Goal: Task Accomplishment & Management: Complete application form

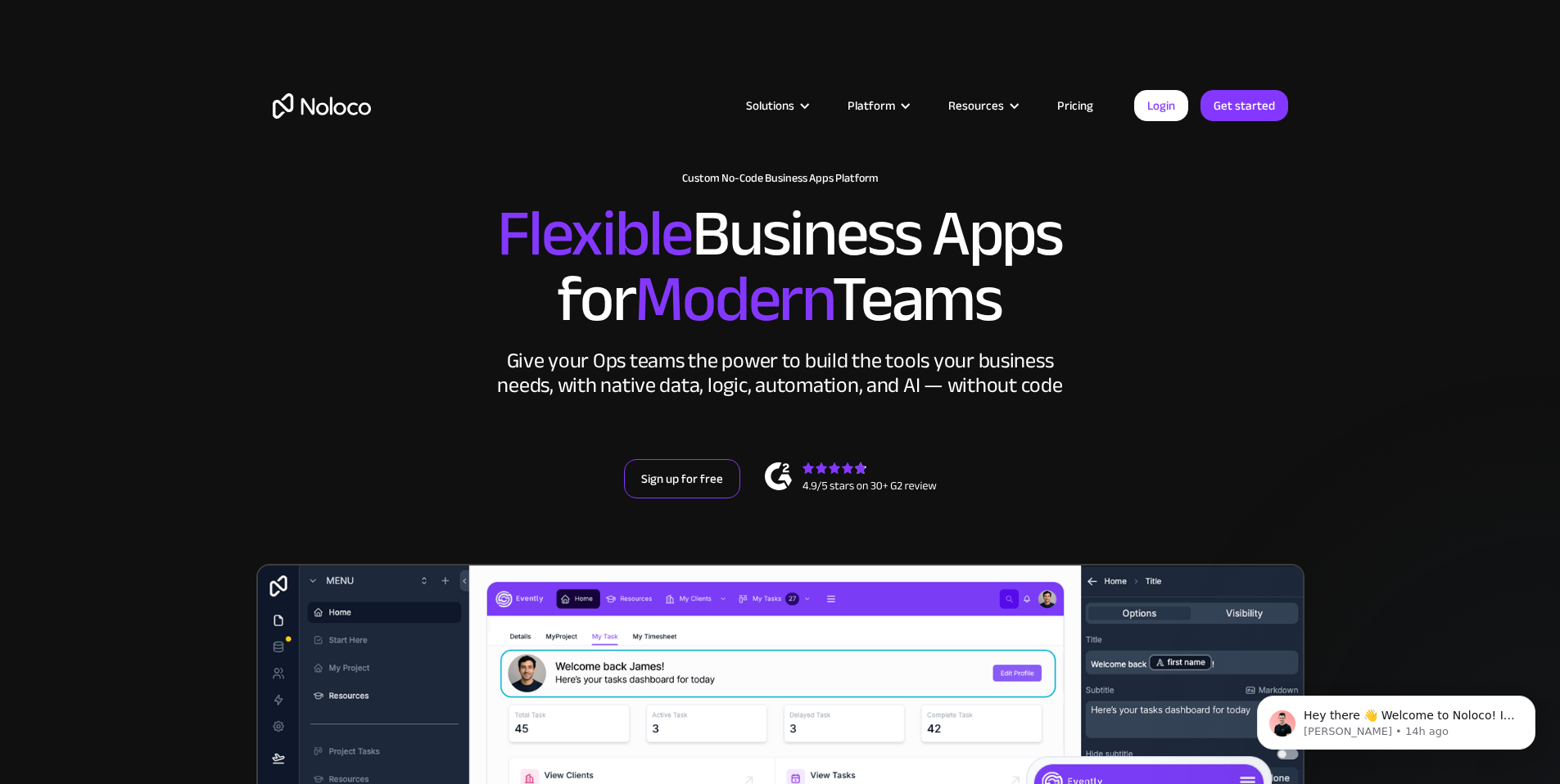
click at [688, 499] on link "Sign up for free" at bounding box center [681, 479] width 116 height 40
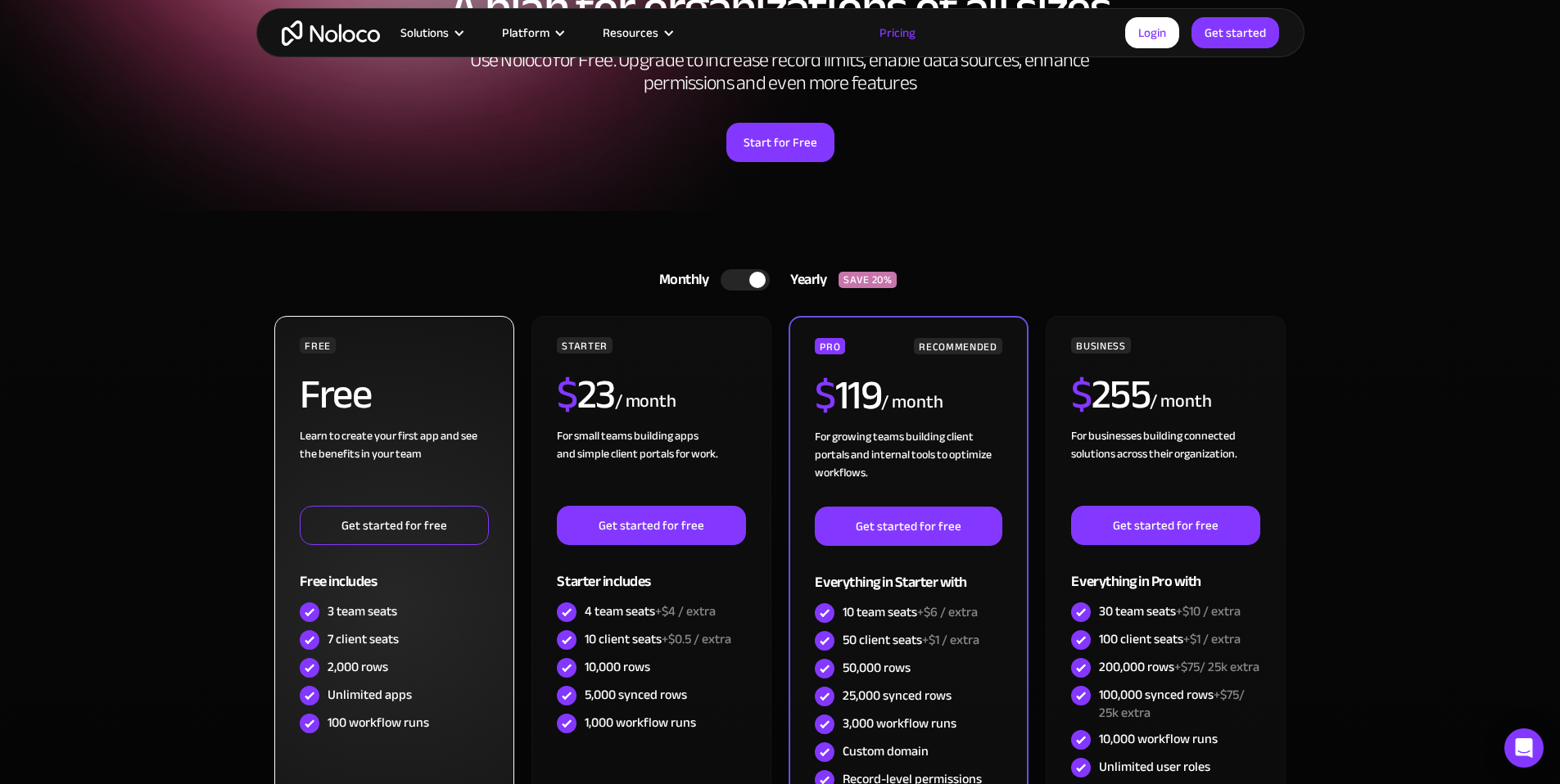
scroll to position [353, 0]
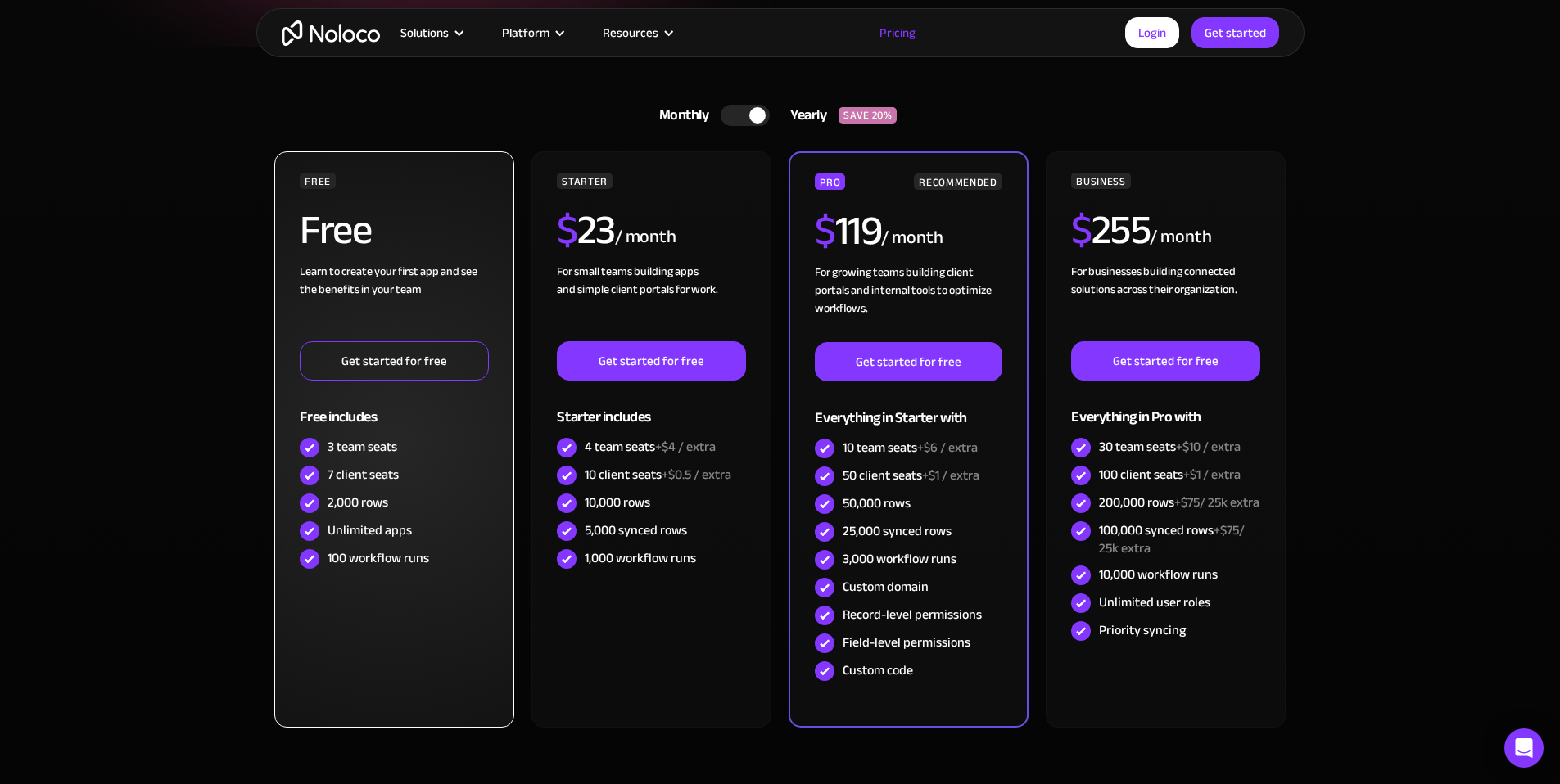
click at [408, 362] on link "Get started for free" at bounding box center [394, 361] width 188 height 40
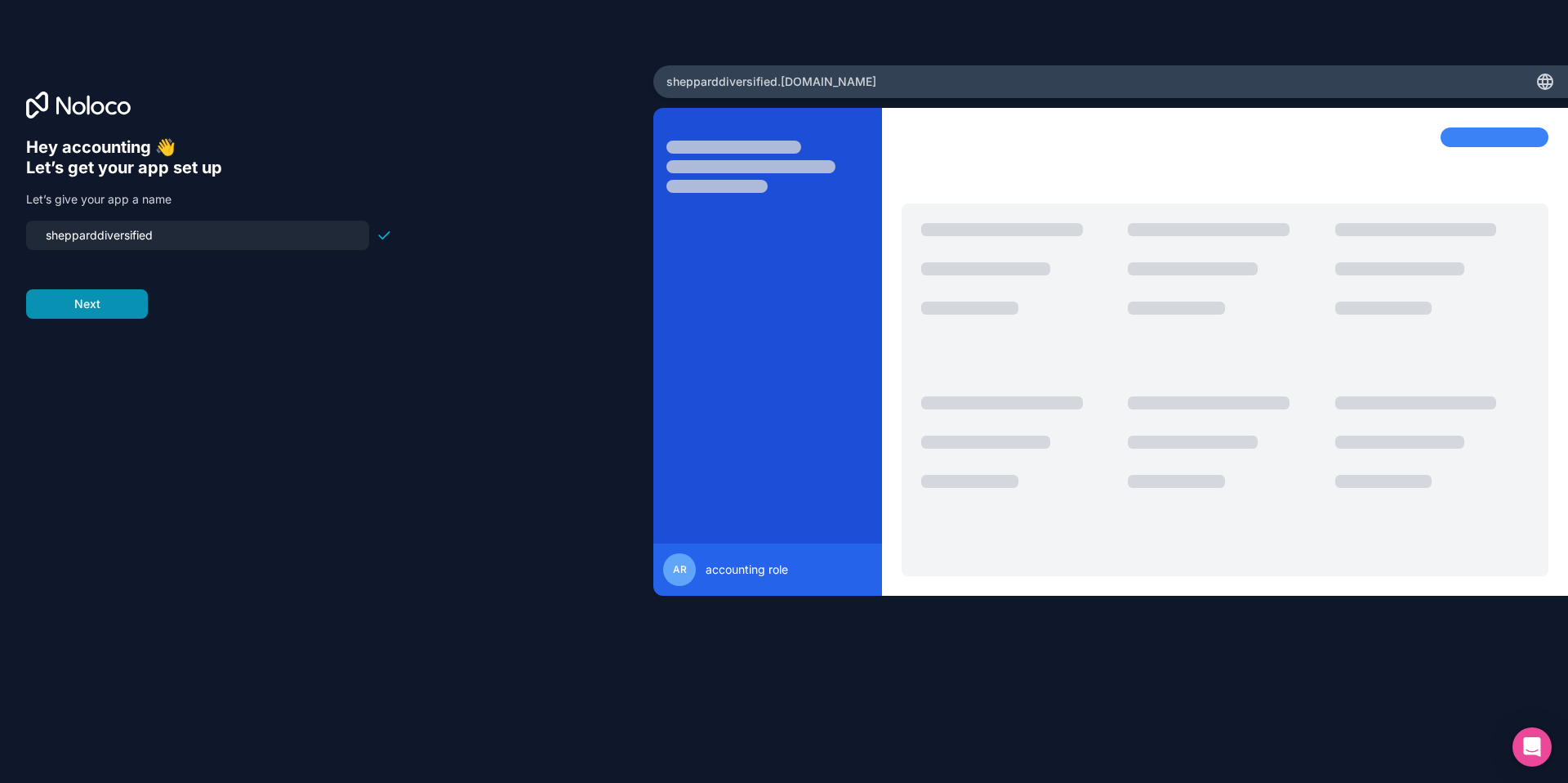
click at [110, 303] on button "Next" at bounding box center [86, 304] width 122 height 30
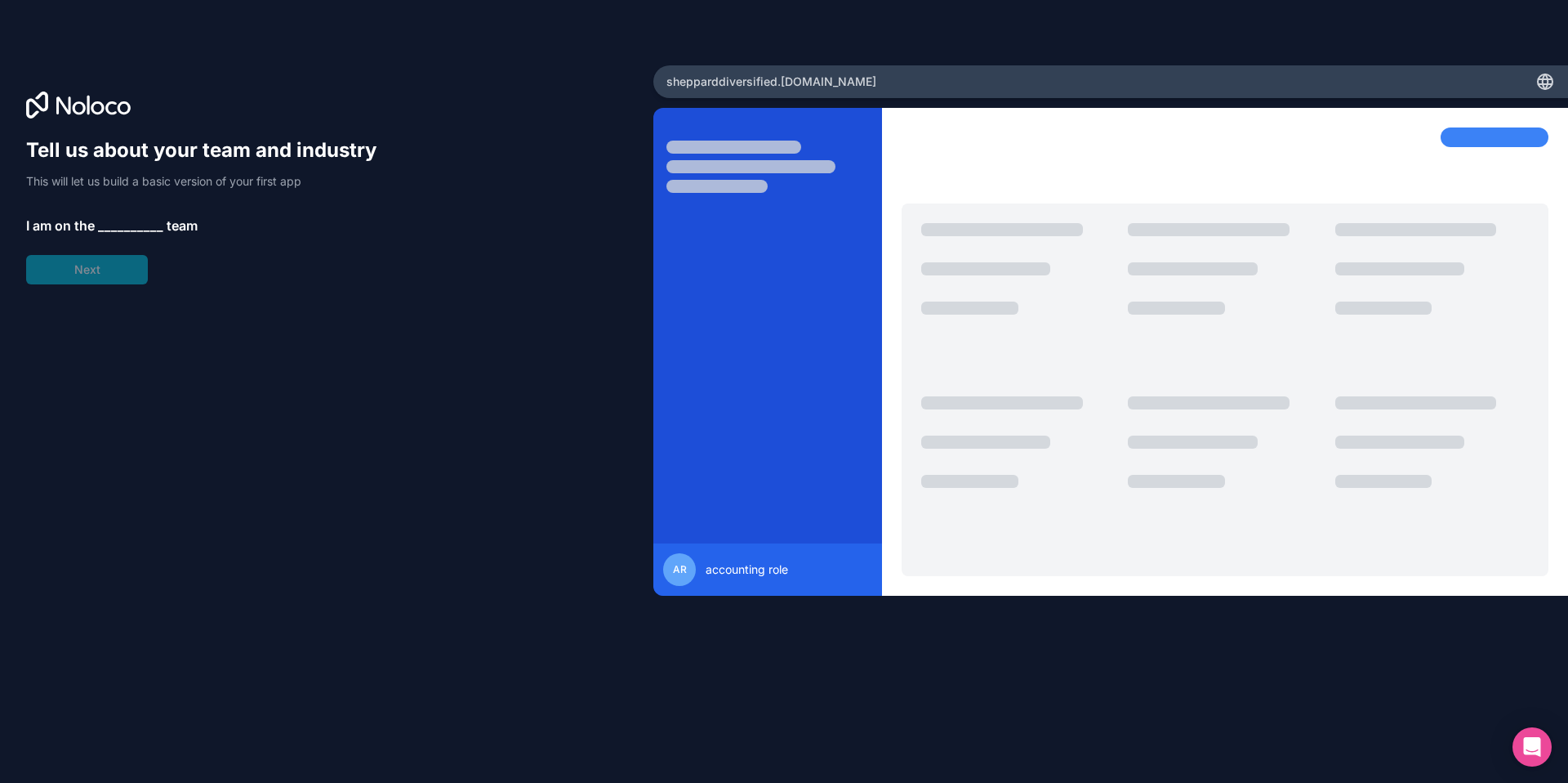
click at [141, 199] on div "Tell us about your team and industry This will let us build a basic version of …" at bounding box center [209, 211] width 366 height 147
click at [127, 218] on span "__________" at bounding box center [131, 226] width 65 height 20
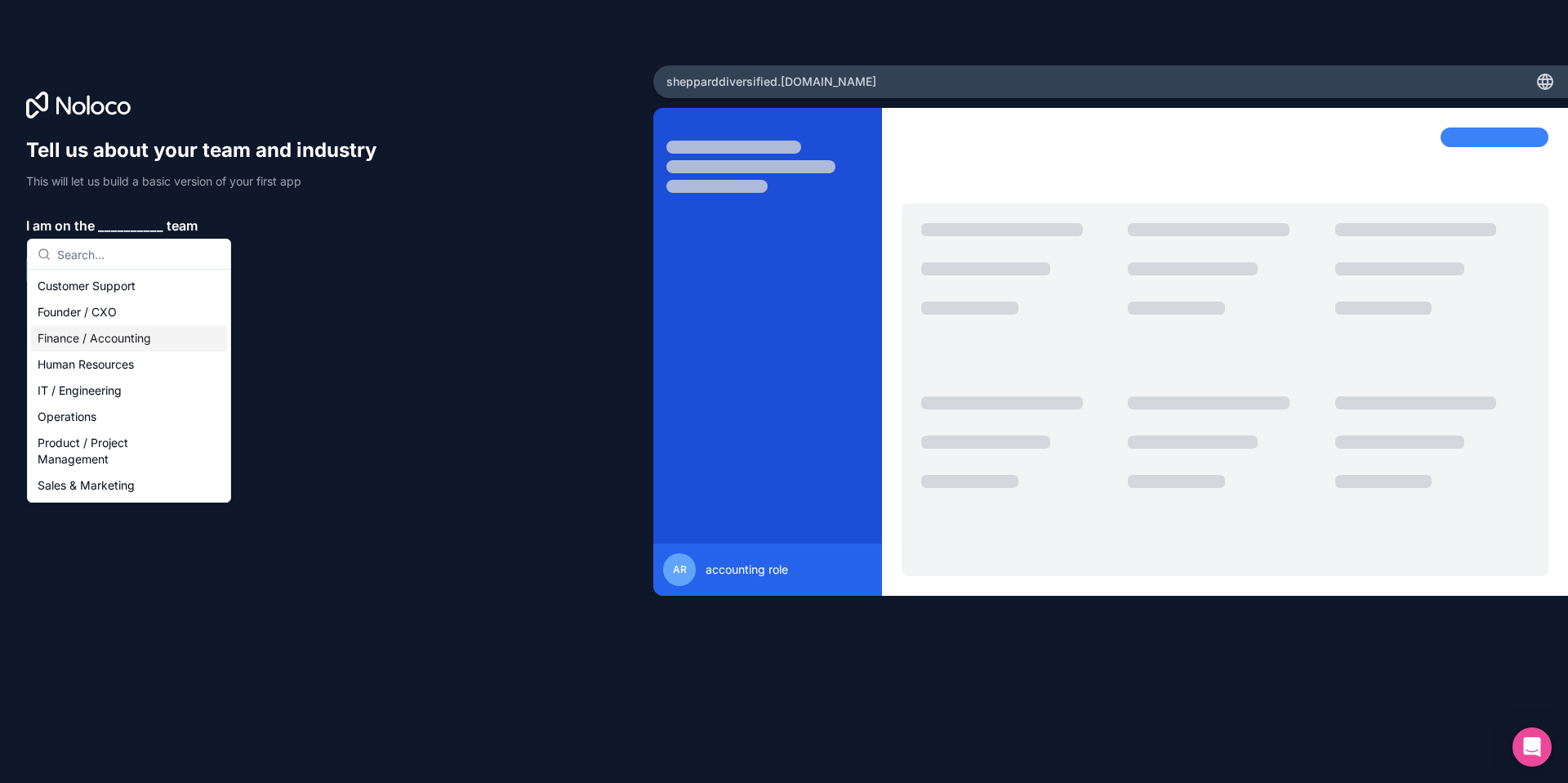
drag, startPoint x: 129, startPoint y: 345, endPoint x: 127, endPoint y: 335, distance: 10.2
click at [129, 345] on div "Finance / Accounting" at bounding box center [129, 339] width 196 height 26
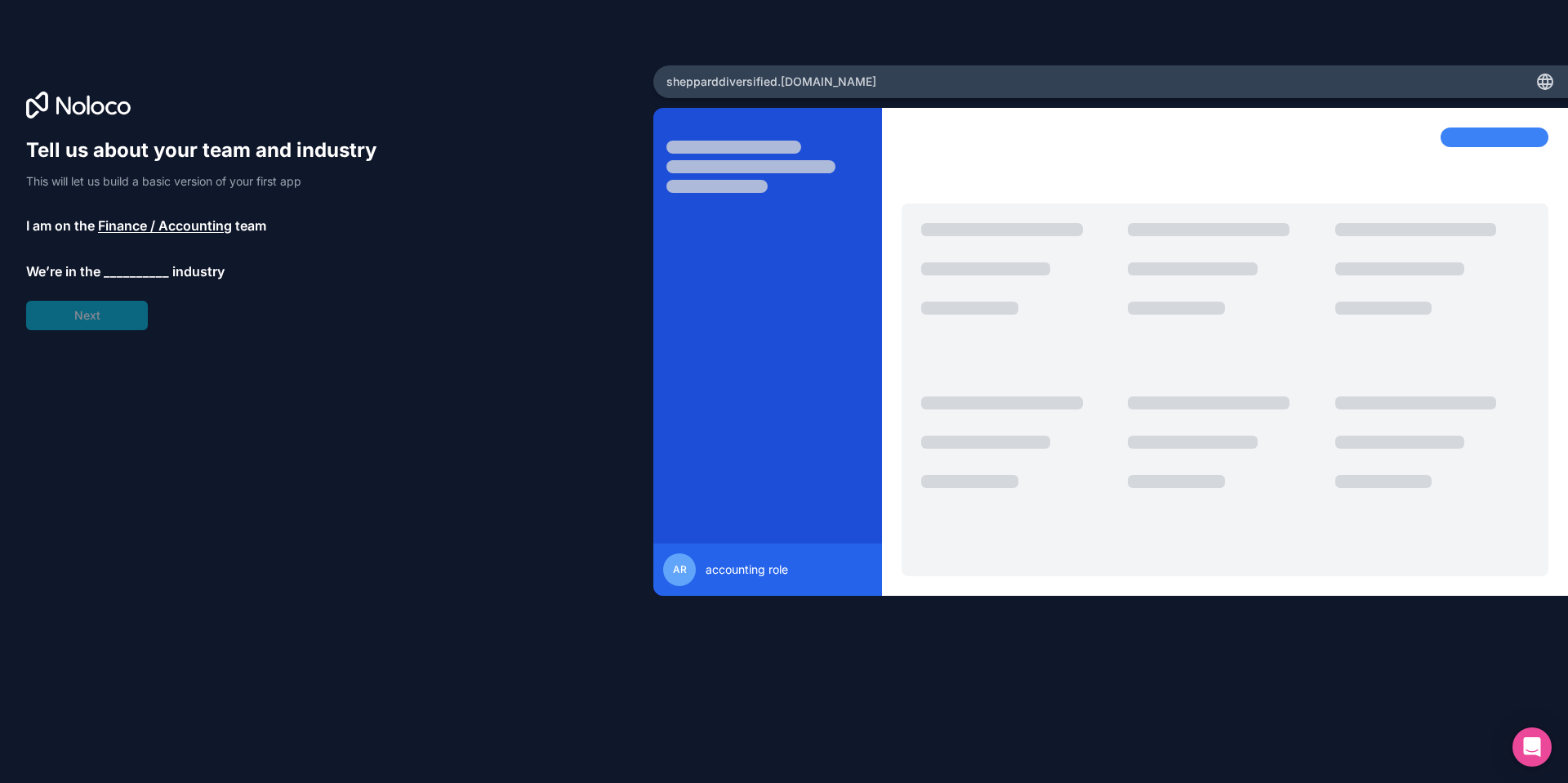
click at [107, 282] on div "Tell us about your team and industry This will let us build a basic version of …" at bounding box center [209, 234] width 366 height 193
click at [121, 268] on span "__________" at bounding box center [137, 271] width 65 height 20
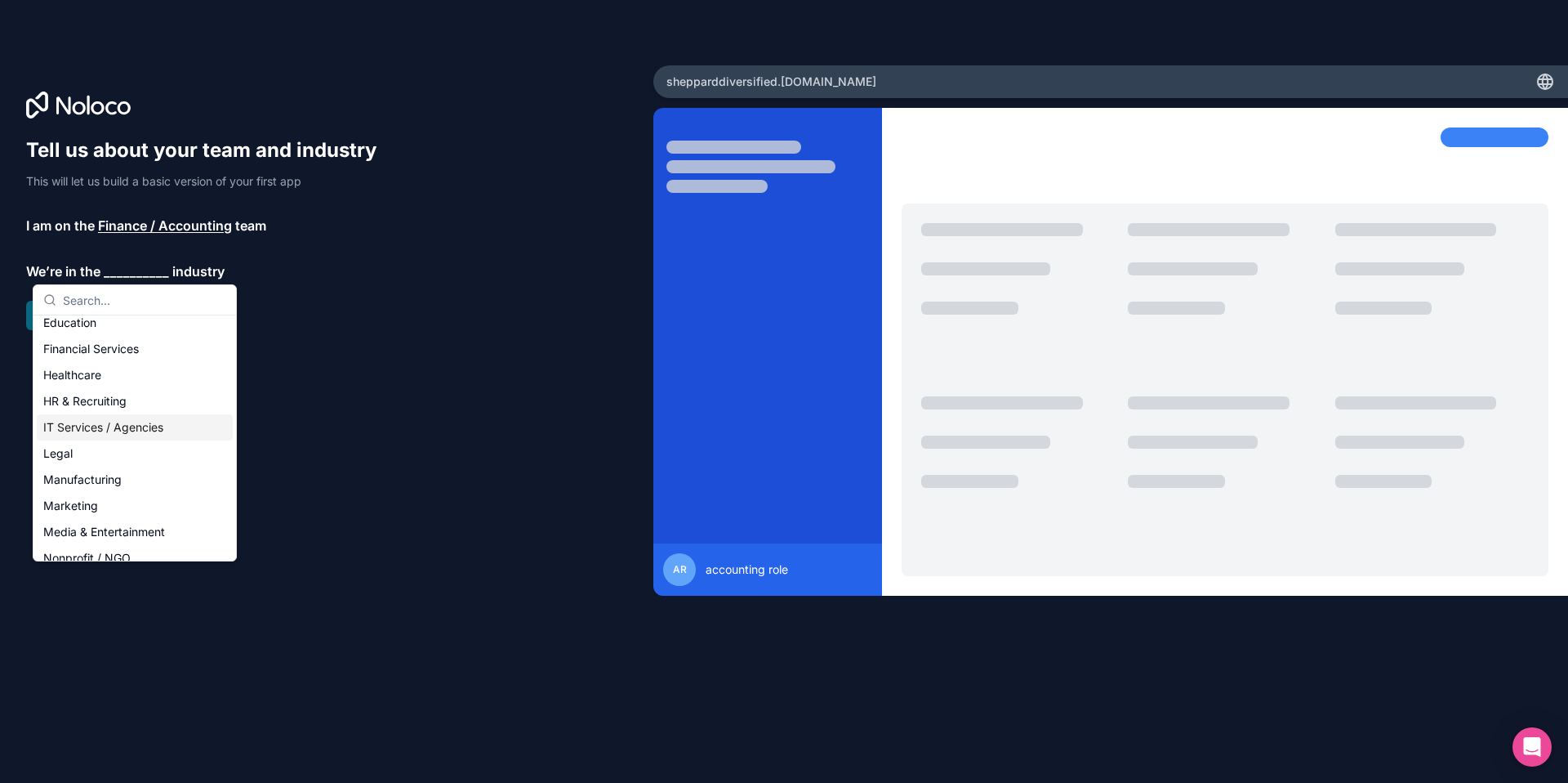
scroll to position [337, 0]
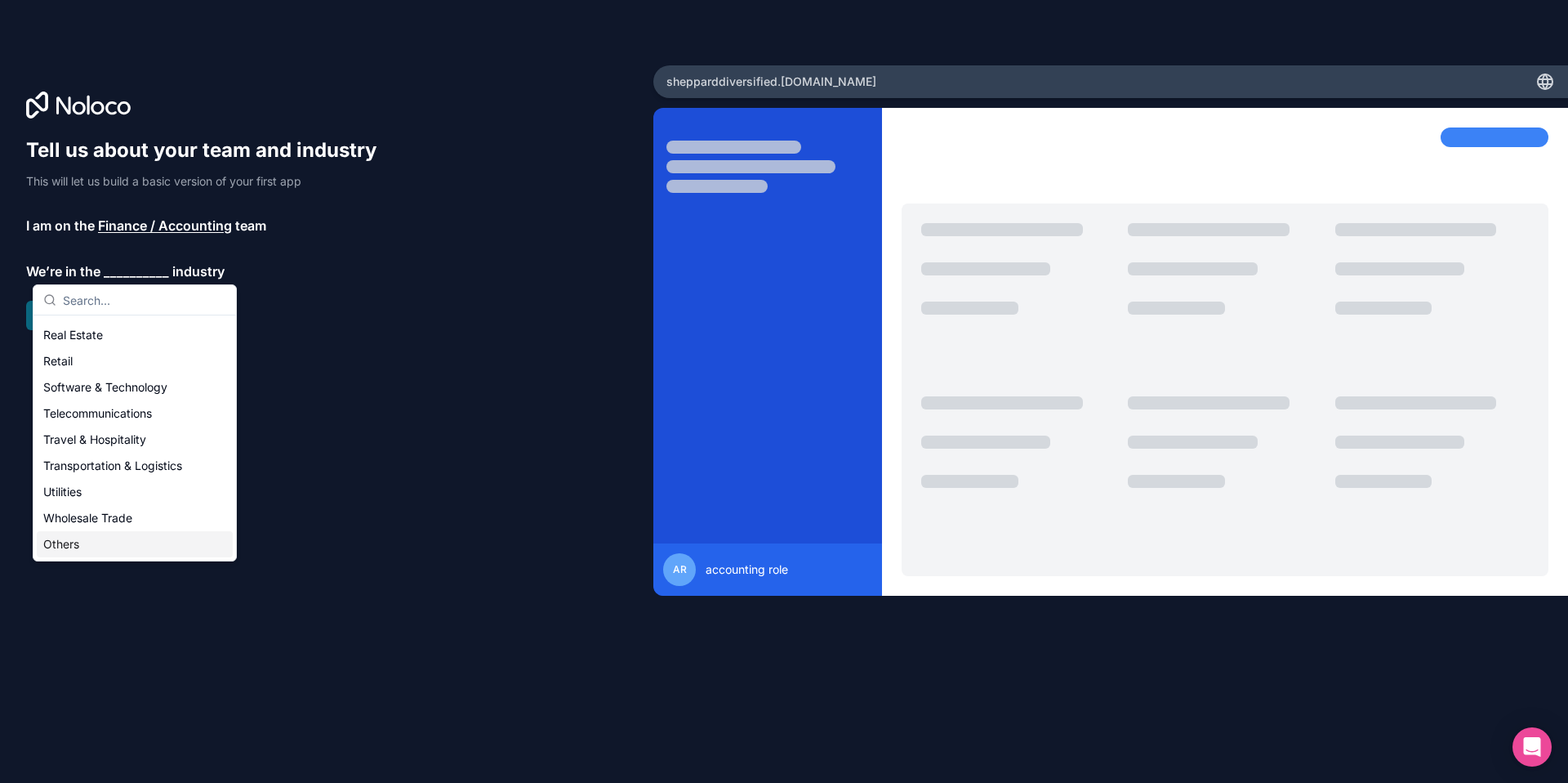
drag, startPoint x: 91, startPoint y: 543, endPoint x: 101, endPoint y: 524, distance: 21.5
click at [91, 543] on div "Others" at bounding box center [135, 544] width 196 height 26
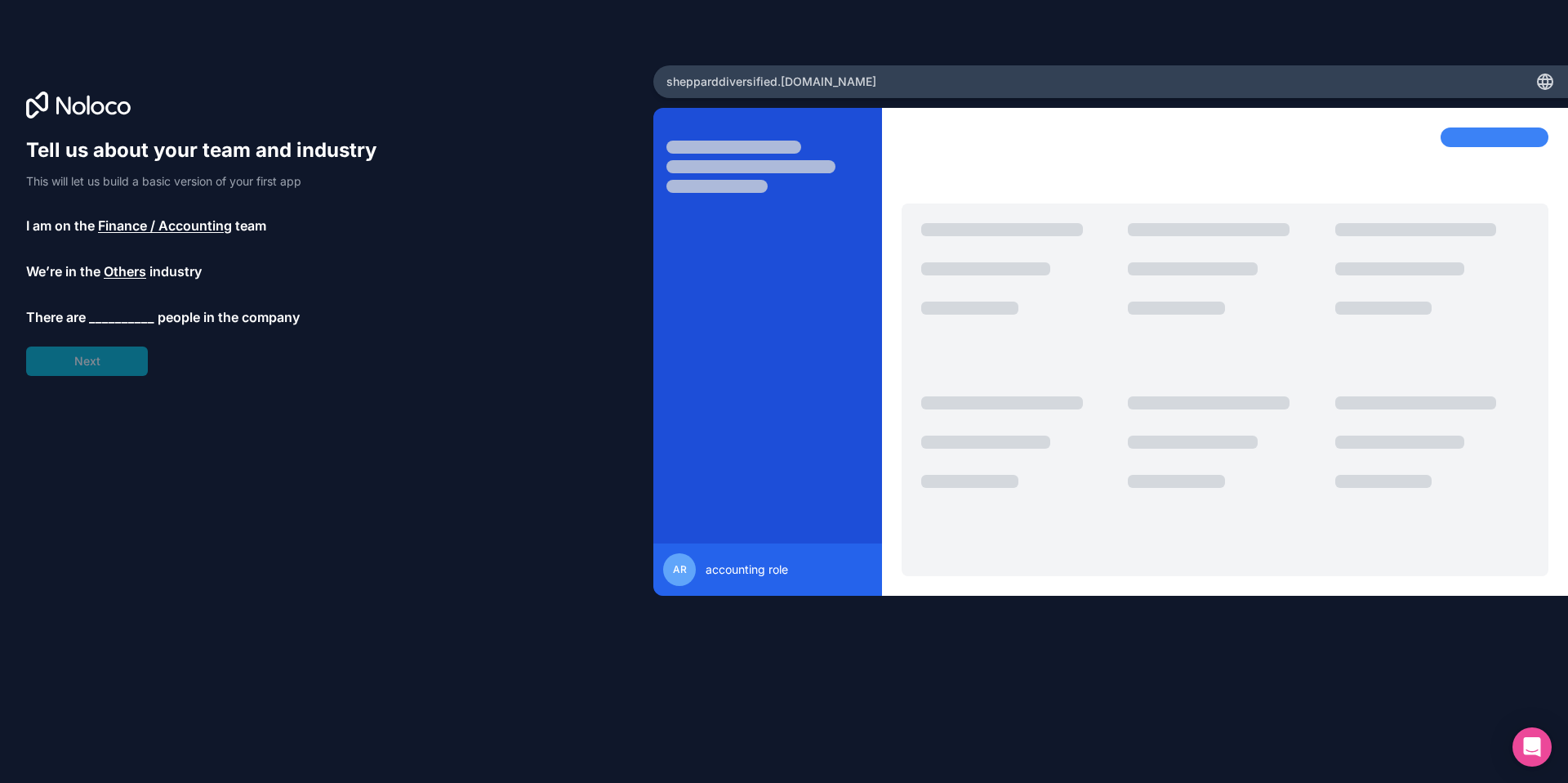
click at [116, 324] on span "__________" at bounding box center [122, 317] width 65 height 20
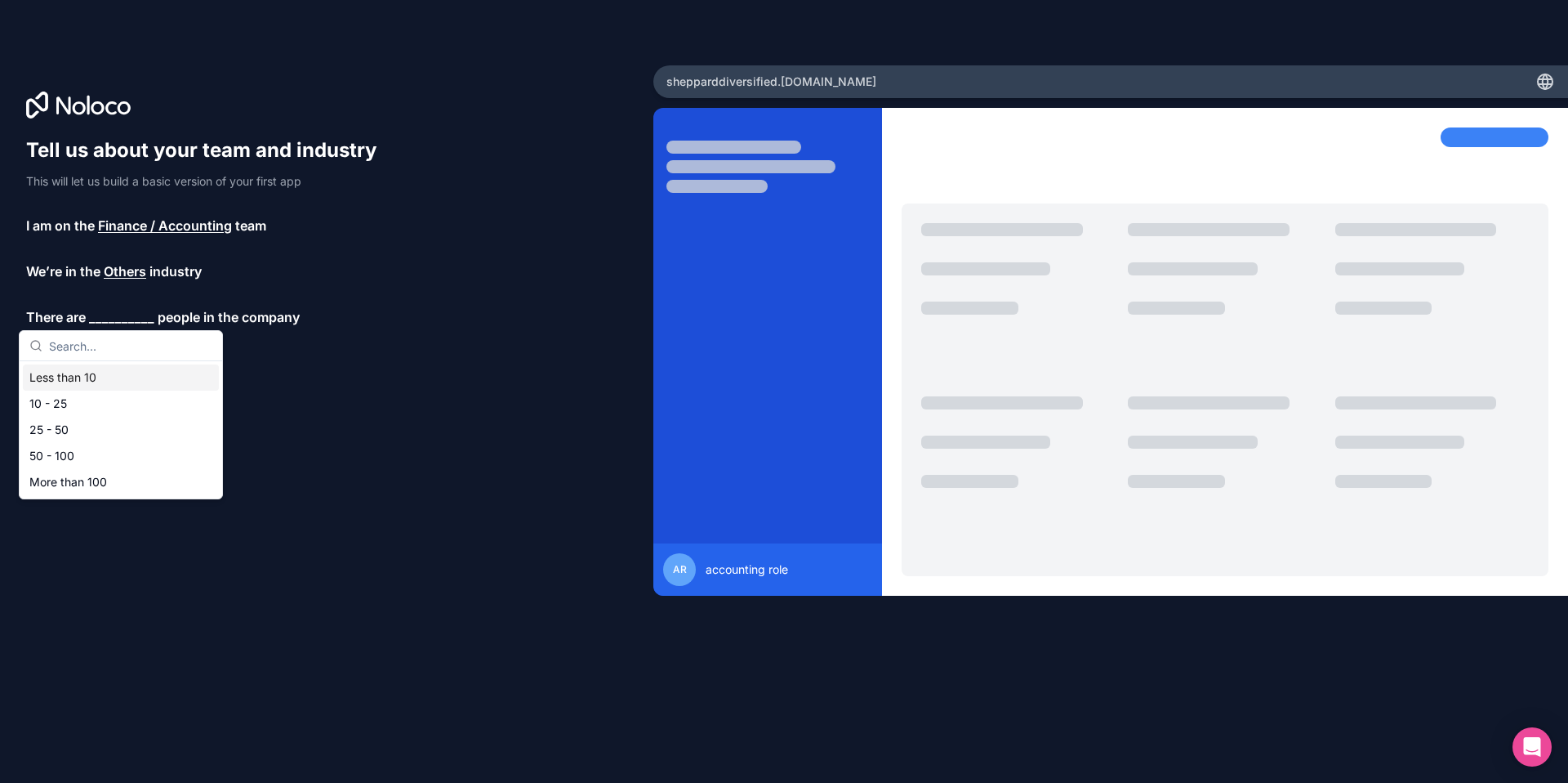
click at [79, 384] on div "Less than 10" at bounding box center [121, 377] width 196 height 26
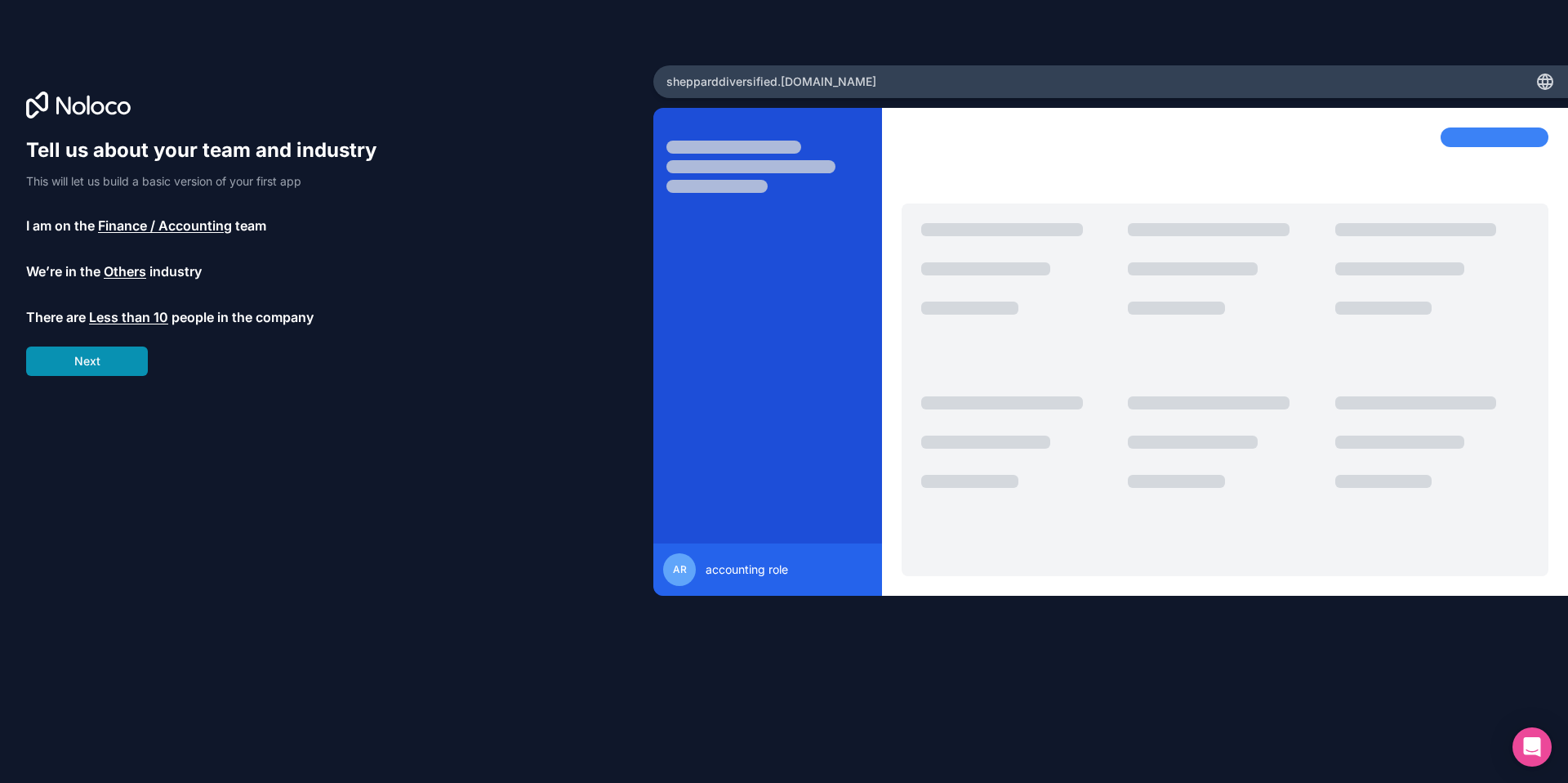
click at [96, 367] on button "Next" at bounding box center [86, 361] width 122 height 30
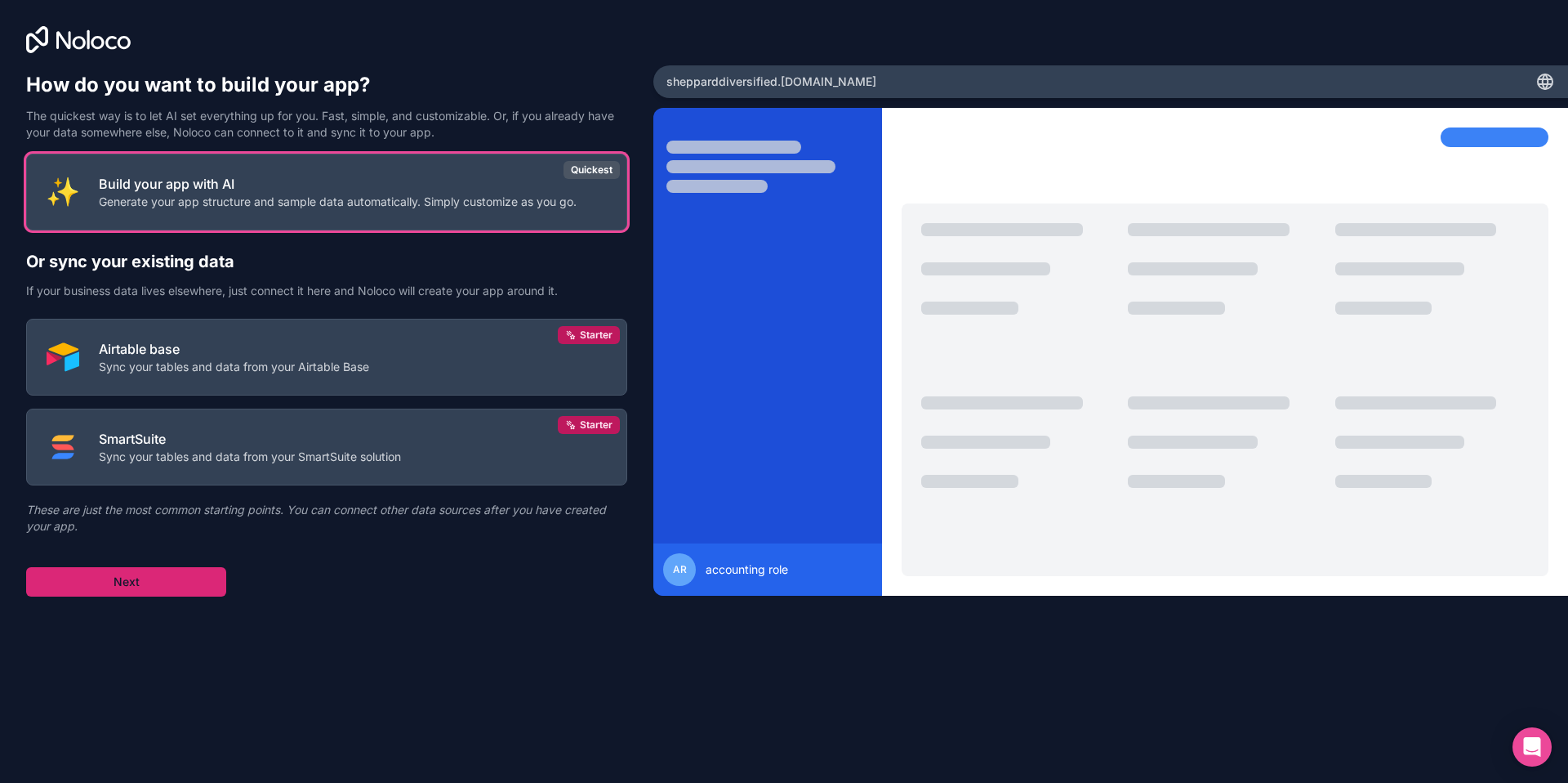
click at [138, 576] on button "Next" at bounding box center [126, 582] width 200 height 30
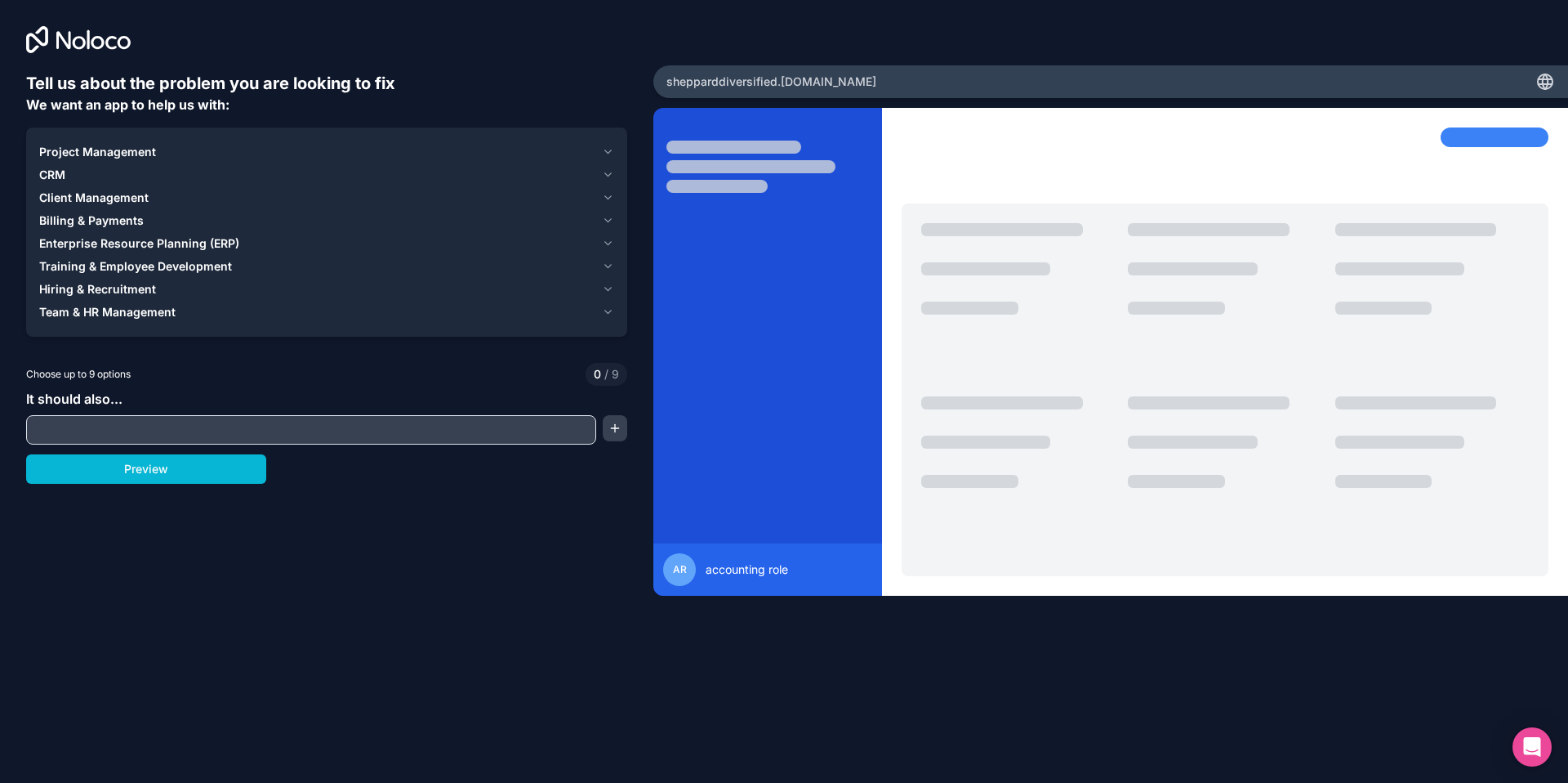
click at [158, 431] on input "text" at bounding box center [312, 430] width 562 height 23
click at [72, 150] on span "Project Management" at bounding box center [98, 151] width 117 height 17
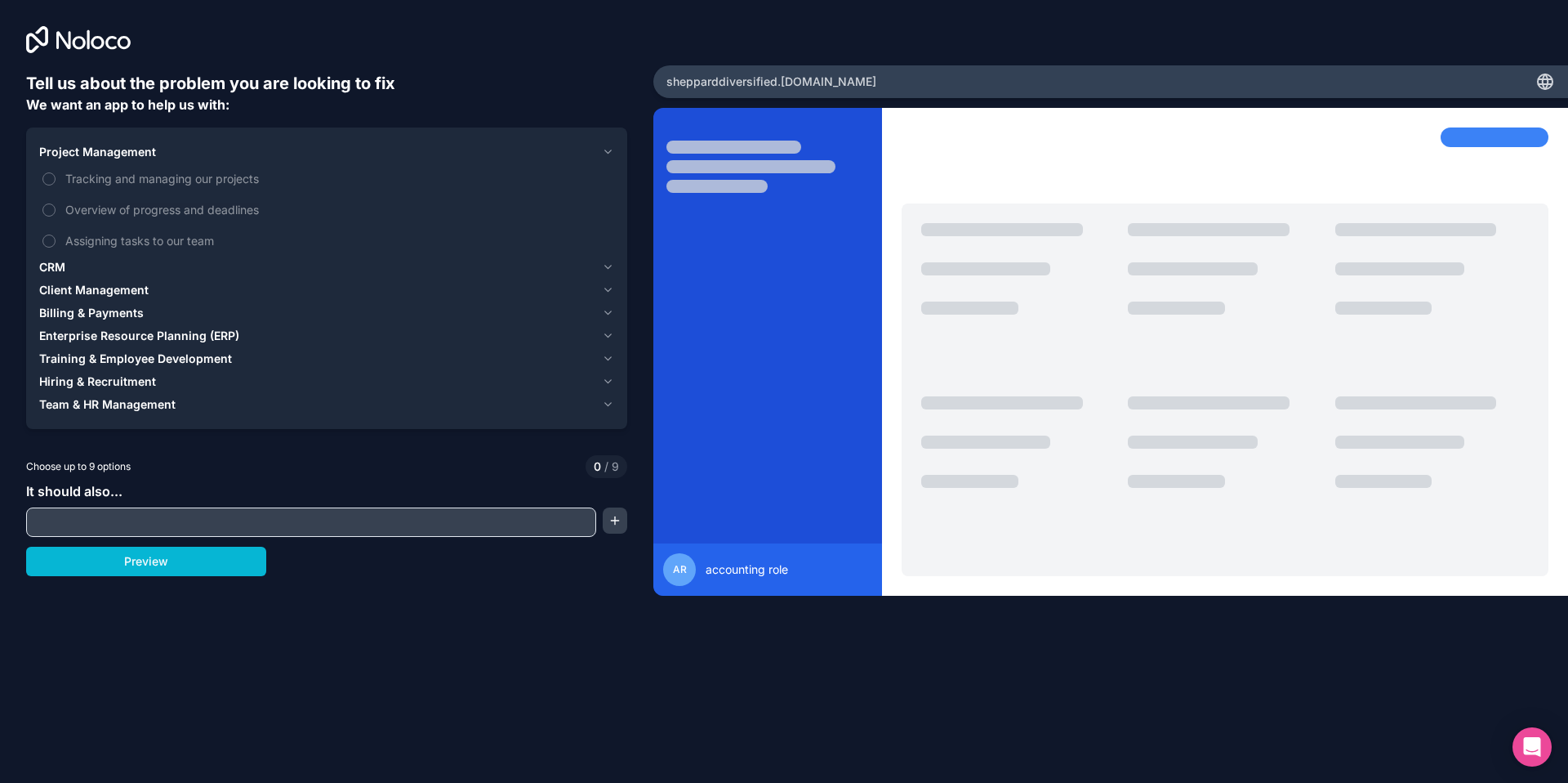
click at [88, 162] on button "Project Management" at bounding box center [326, 151] width 575 height 23
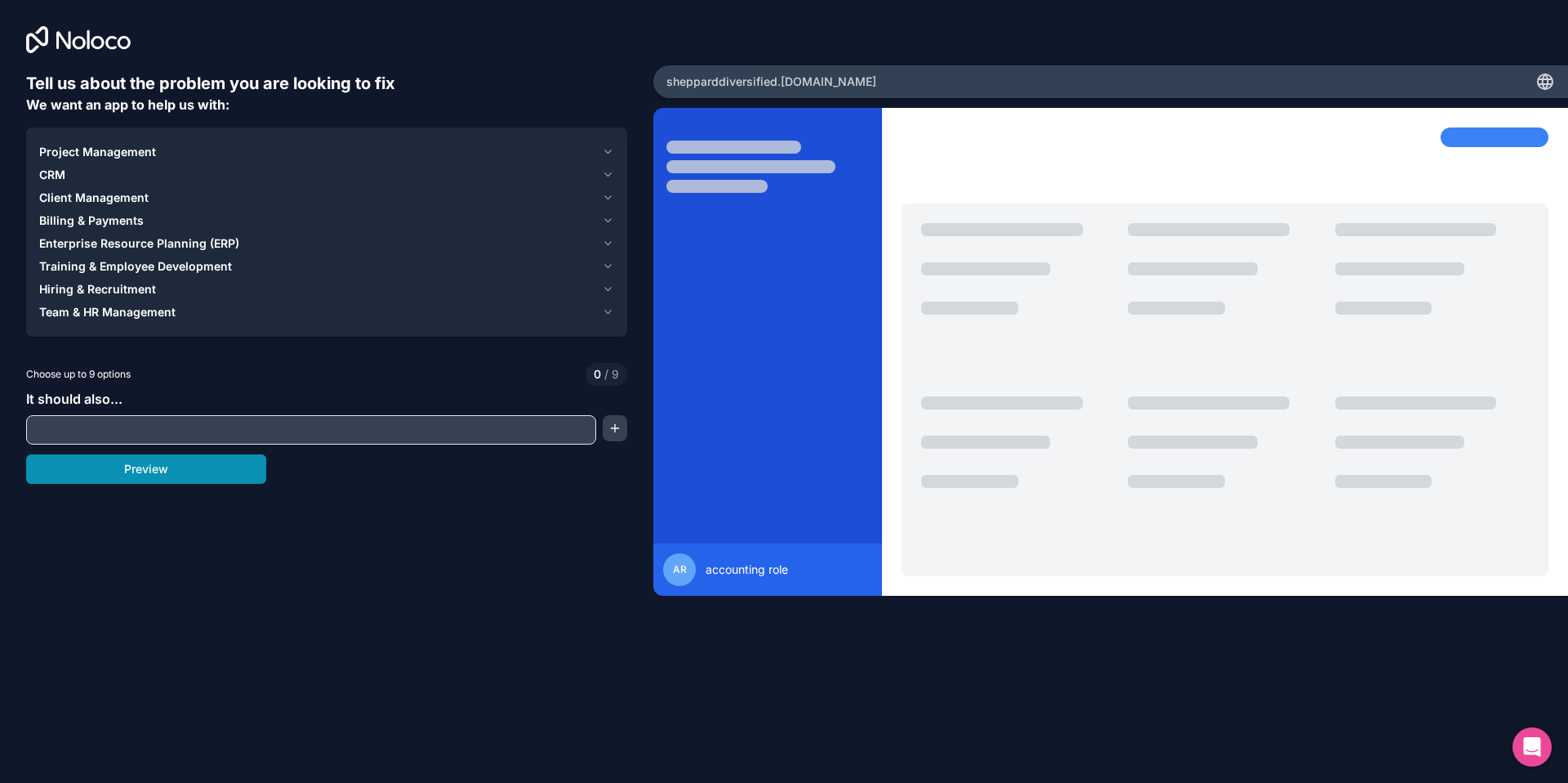
click at [145, 476] on button "Preview" at bounding box center [145, 469] width 240 height 30
click at [113, 243] on span "Enterprise Resource Planning (ERP)" at bounding box center [139, 244] width 200 height 17
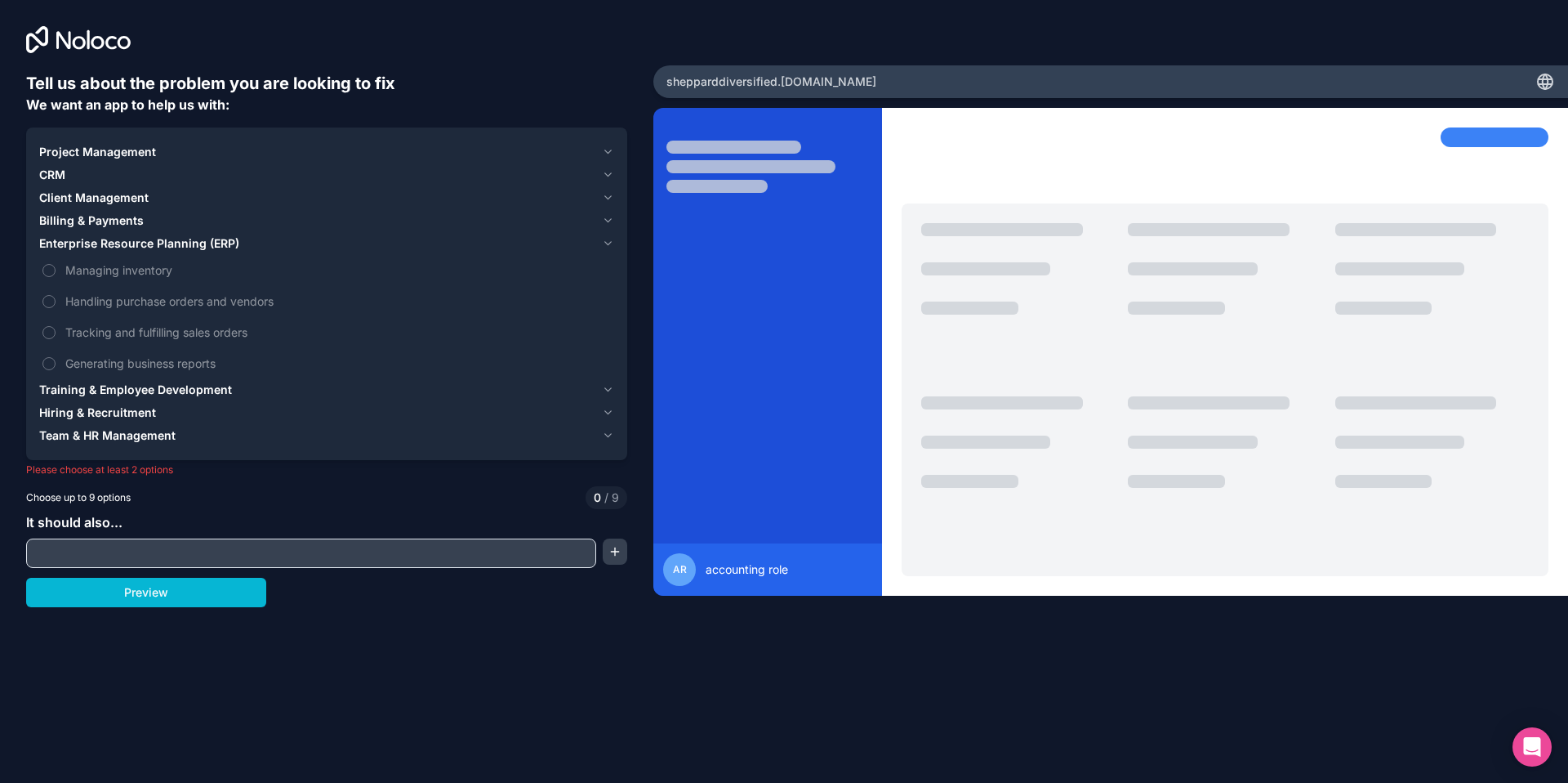
click at [113, 244] on span "Enterprise Resource Planning (ERP)" at bounding box center [139, 244] width 200 height 17
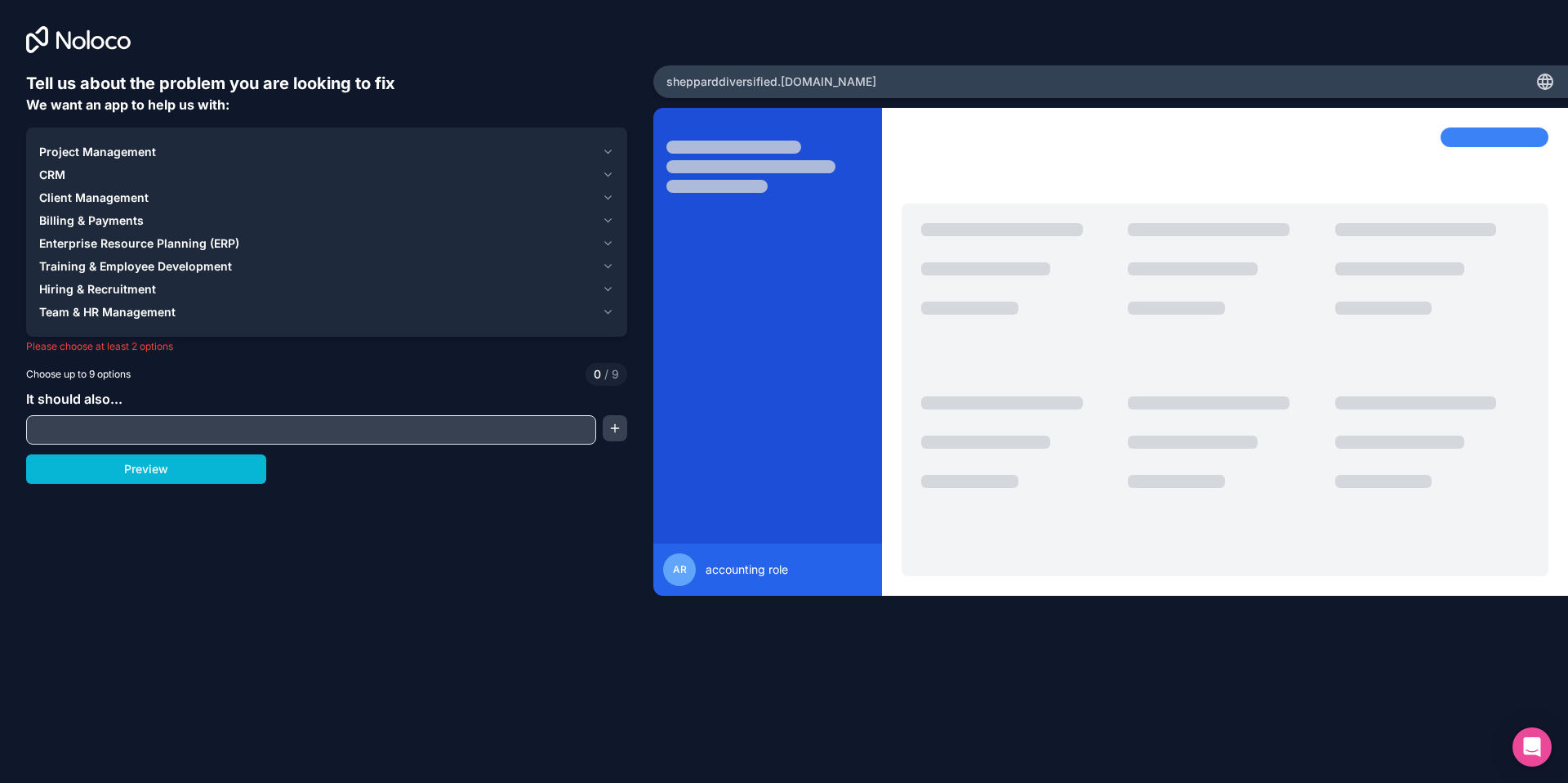
click at [117, 217] on span "Billing & Payments" at bounding box center [92, 221] width 105 height 17
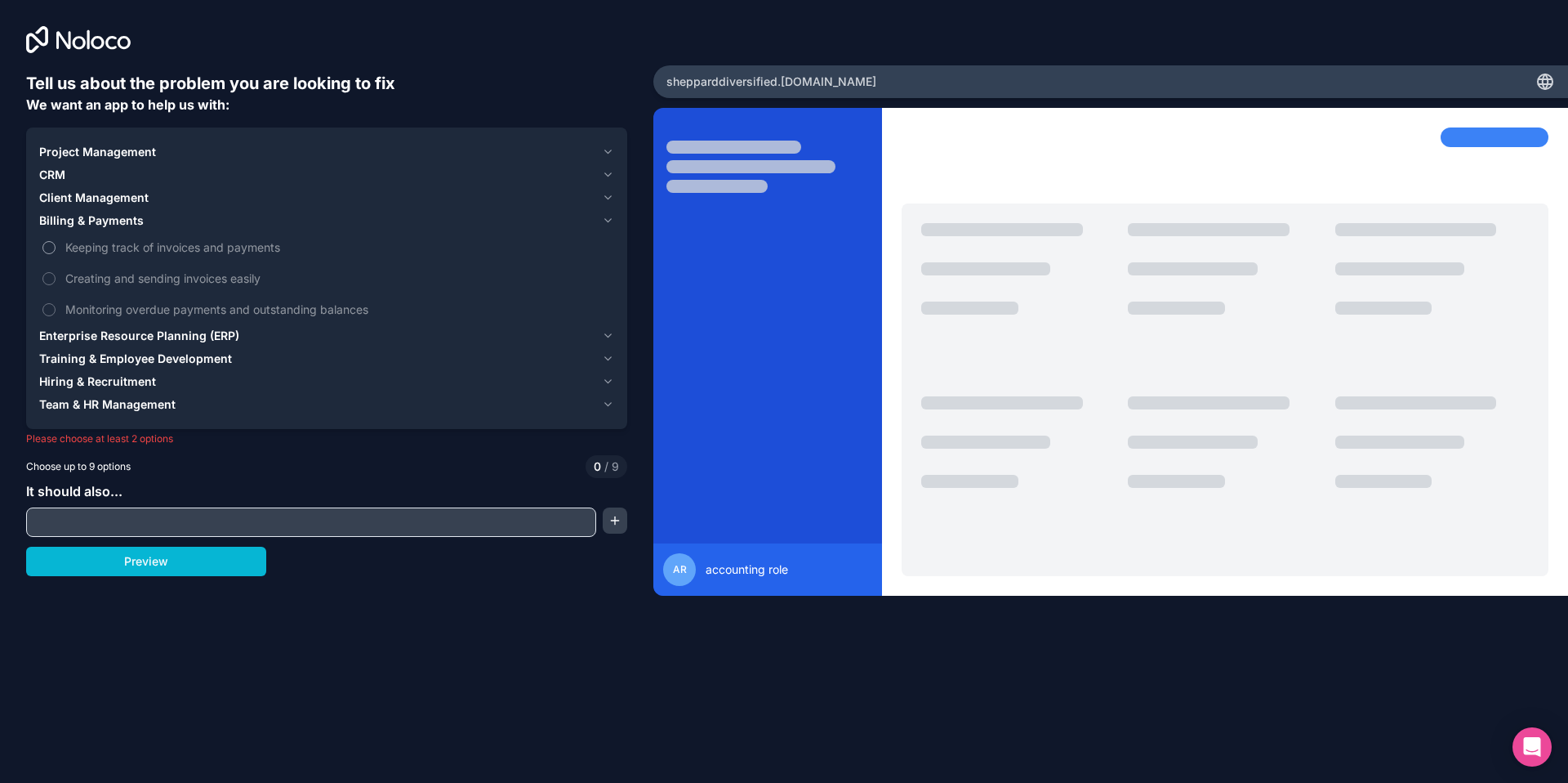
click at [49, 245] on button "Keeping track of invoices and payments" at bounding box center [48, 247] width 13 height 13
click at [50, 285] on label "Creating and sending invoices easily" at bounding box center [326, 278] width 575 height 31
click at [50, 285] on button "Creating and sending invoices easily" at bounding box center [48, 278] width 13 height 13
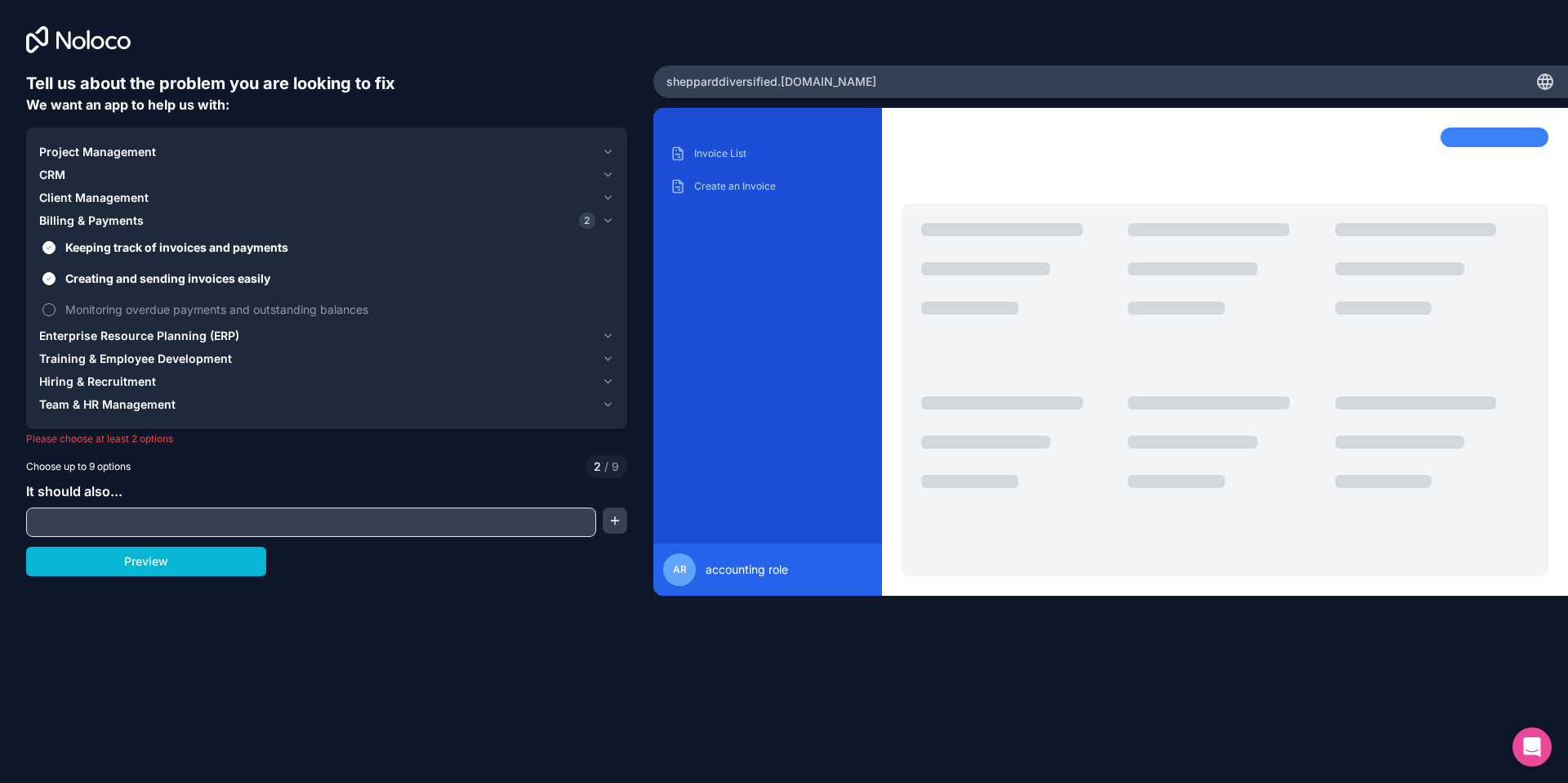
click at [50, 309] on button "Monitoring overdue payments and outstanding balances" at bounding box center [48, 309] width 13 height 13
click at [82, 228] on span "Billing & Payments" at bounding box center [92, 221] width 105 height 17
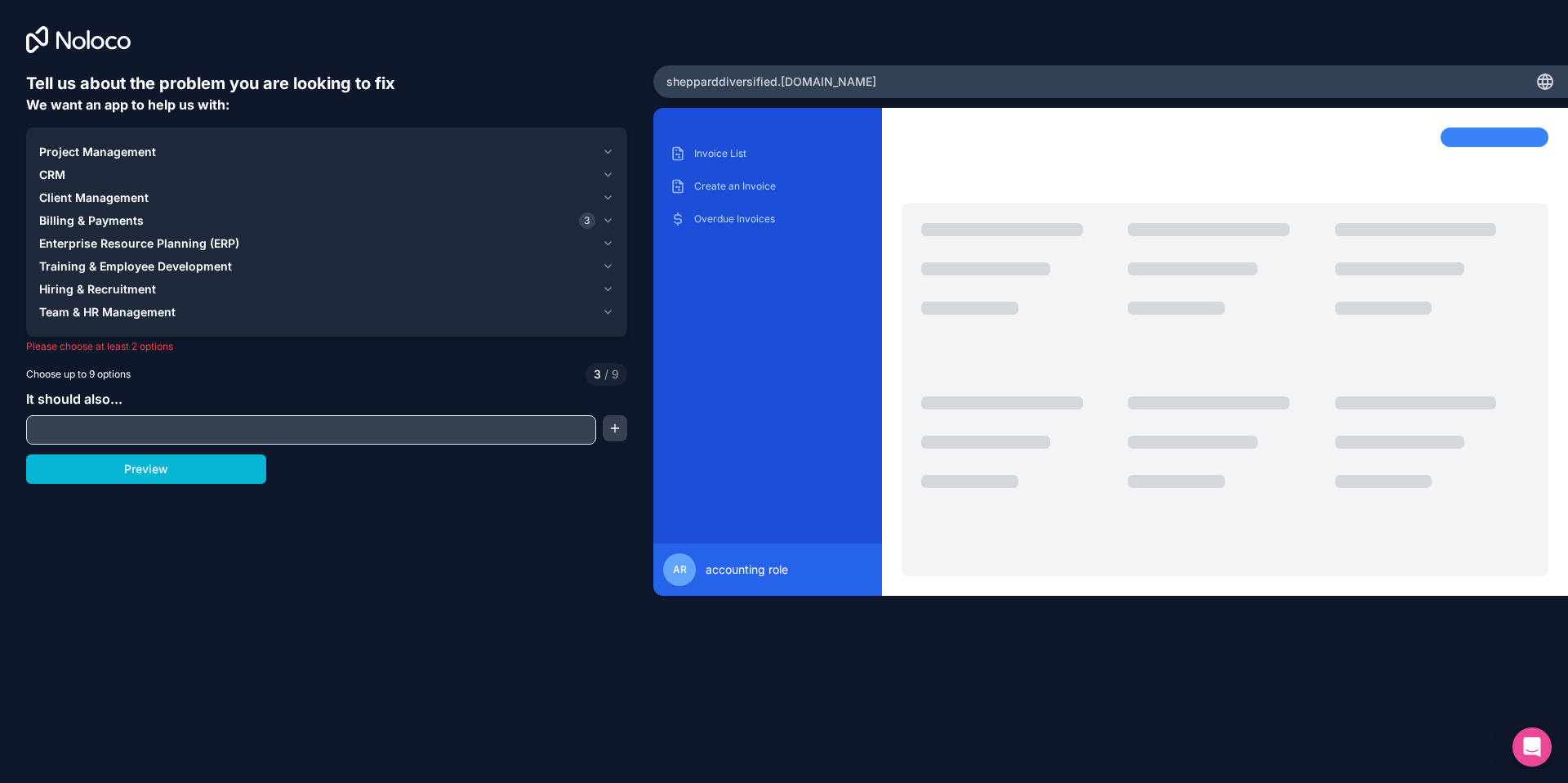
click at [96, 200] on span "Client Management" at bounding box center [94, 198] width 110 height 17
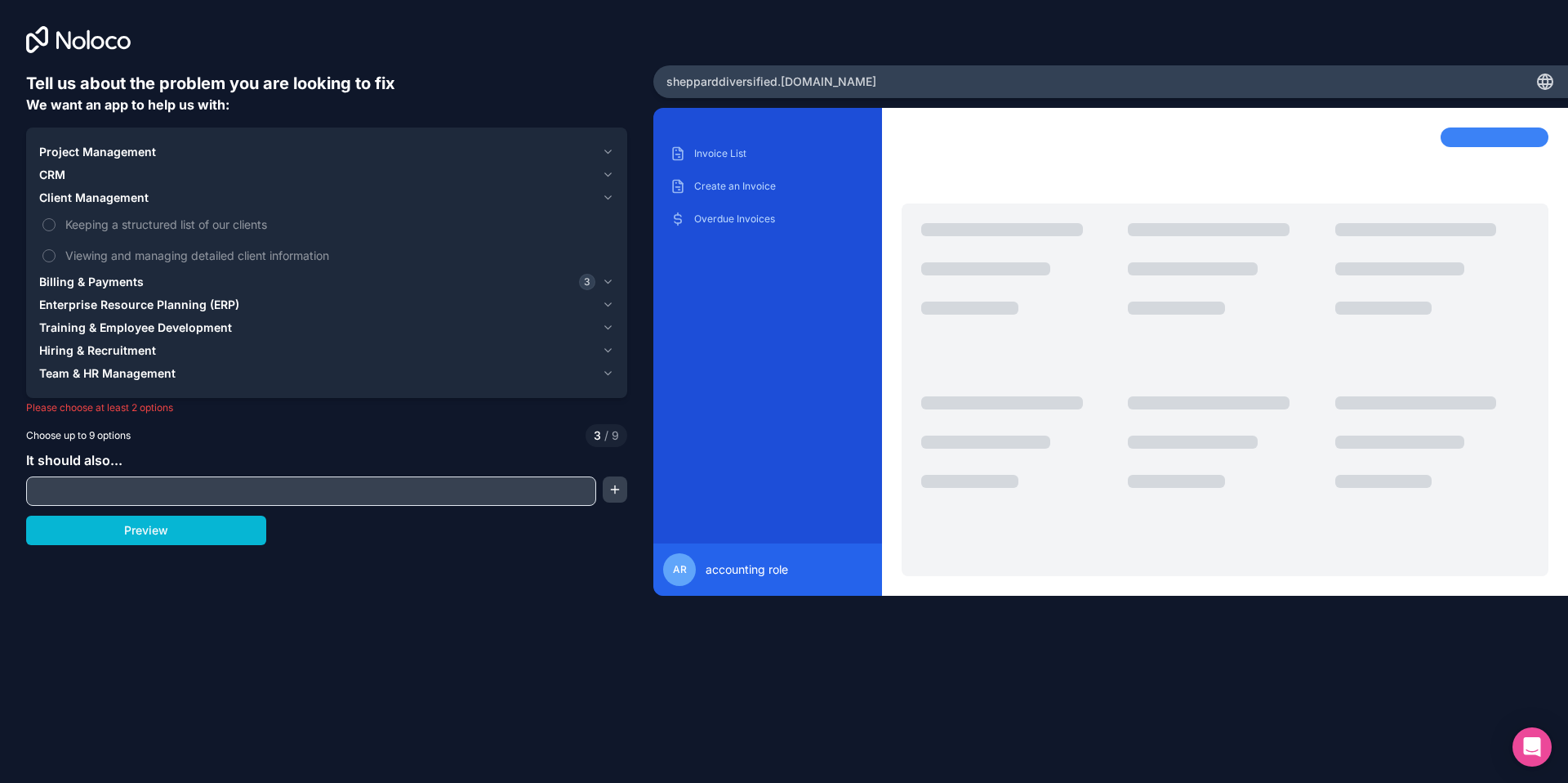
click at [77, 207] on button "Client Management" at bounding box center [326, 197] width 575 height 23
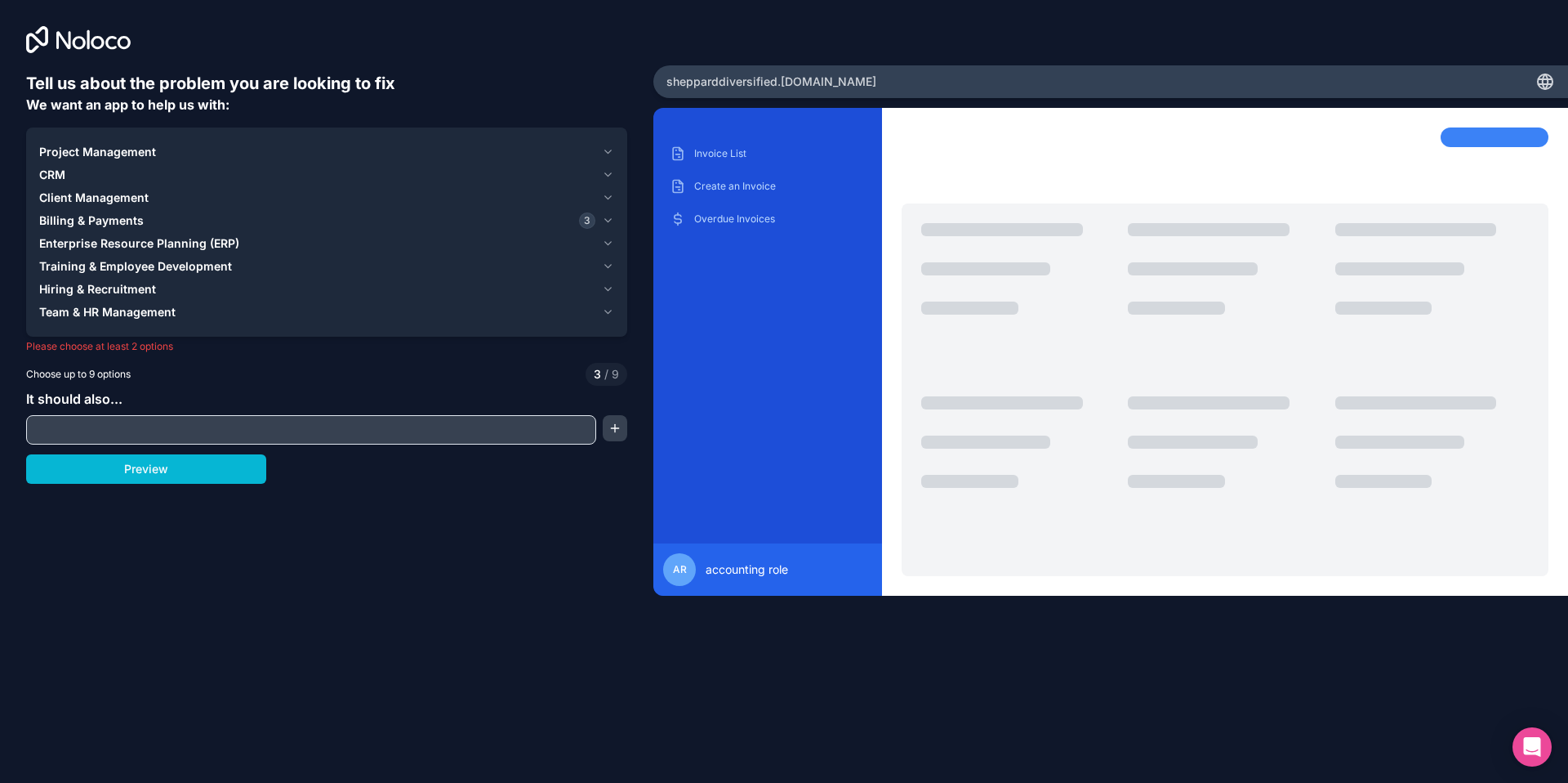
click at [80, 171] on div "CRM" at bounding box center [318, 174] width 556 height 17
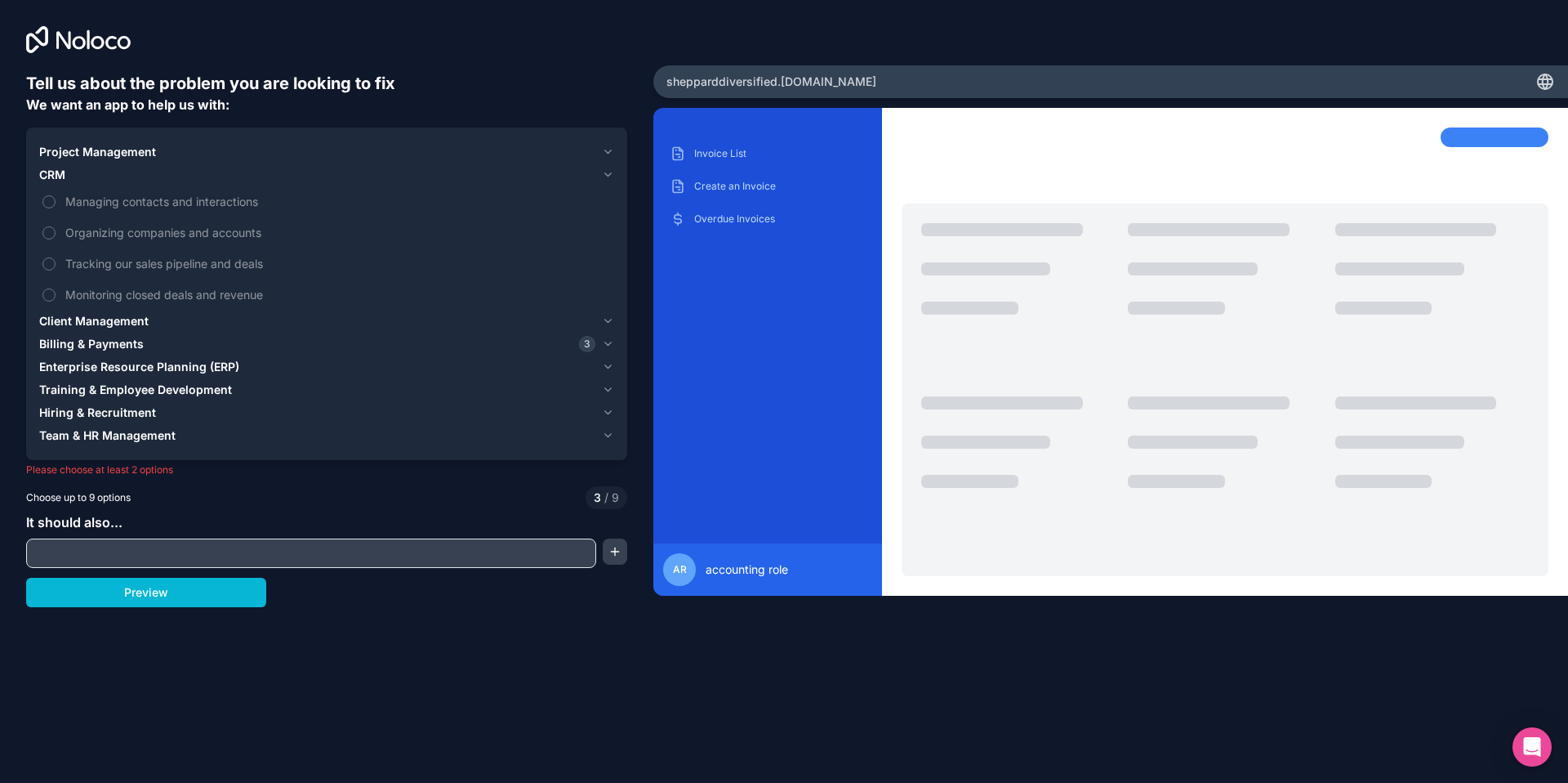
click at [75, 185] on button "CRM" at bounding box center [326, 174] width 575 height 23
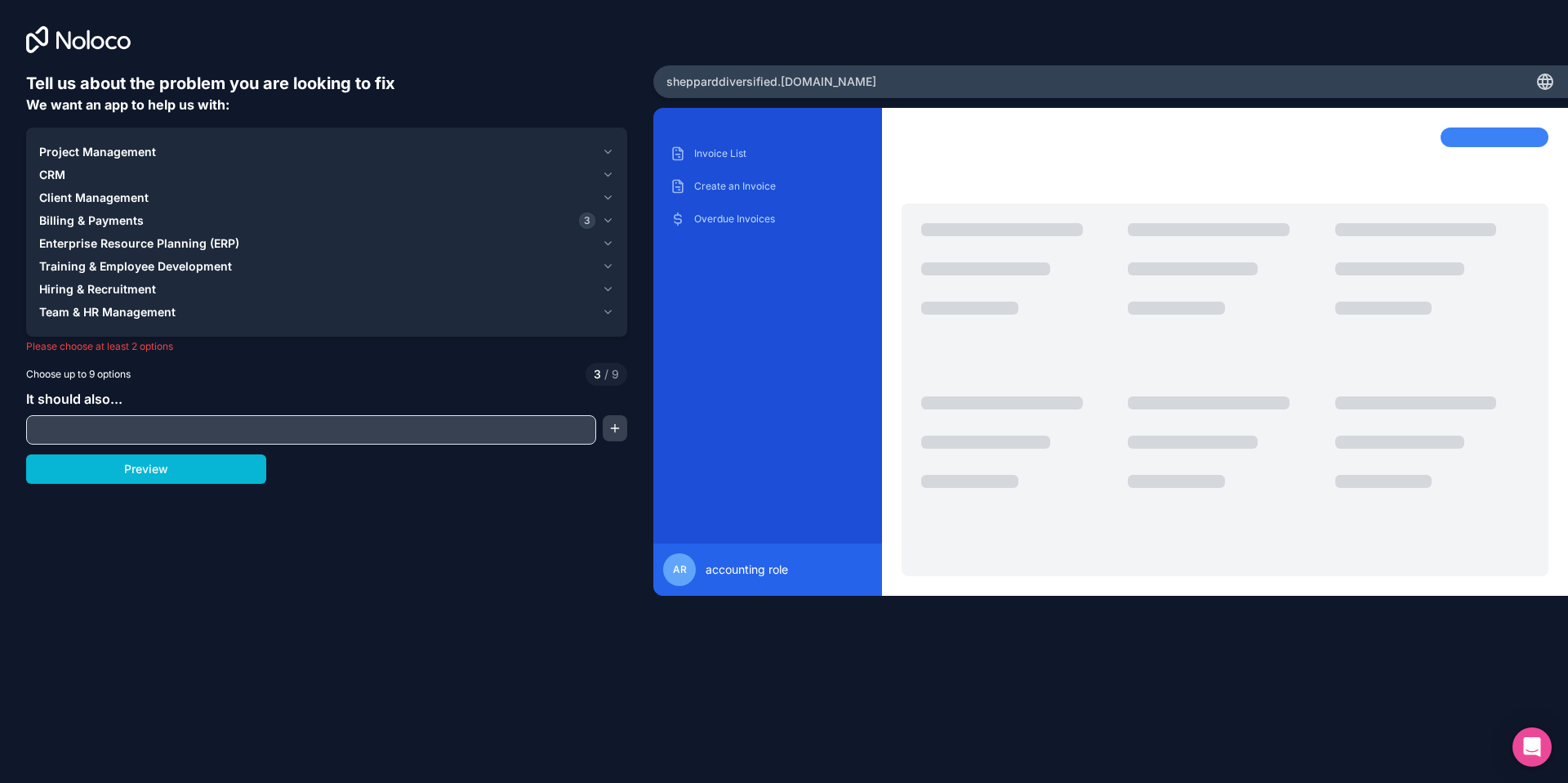
click at [98, 141] on button "Project Management" at bounding box center [326, 151] width 575 height 23
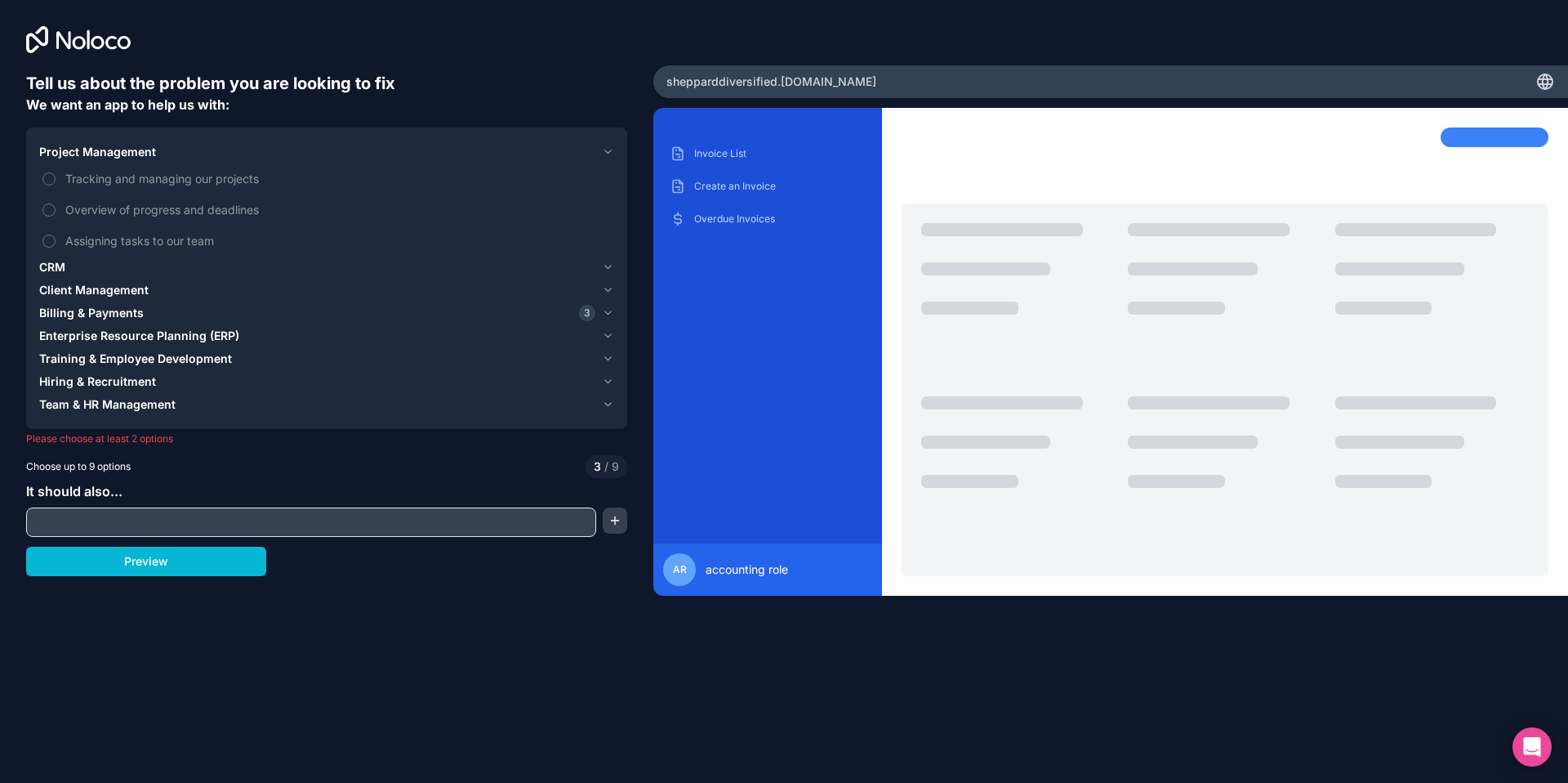
click at [98, 153] on span "Project Management" at bounding box center [98, 151] width 117 height 17
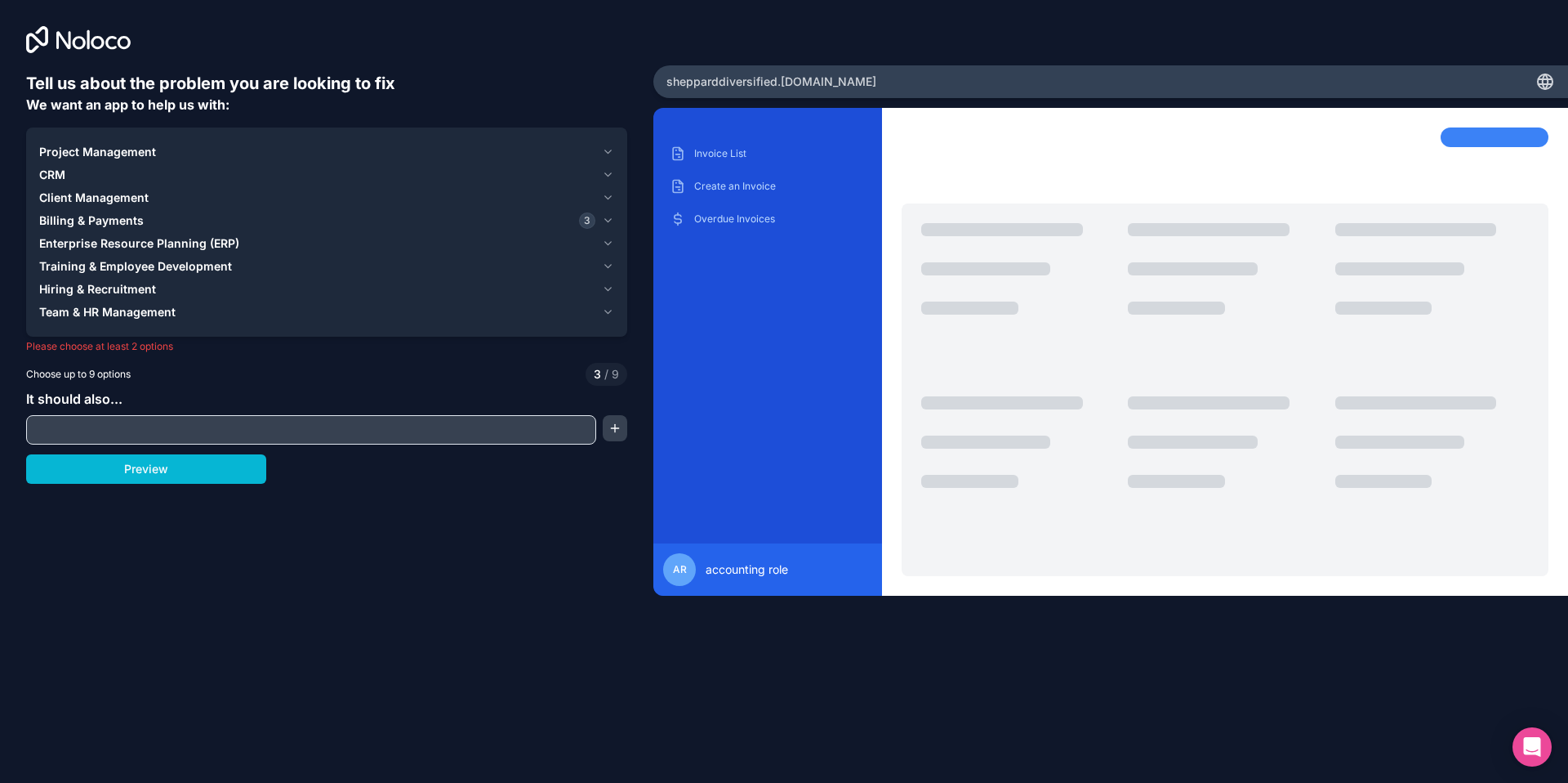
click at [622, 437] on button "button" at bounding box center [614, 428] width 25 height 26
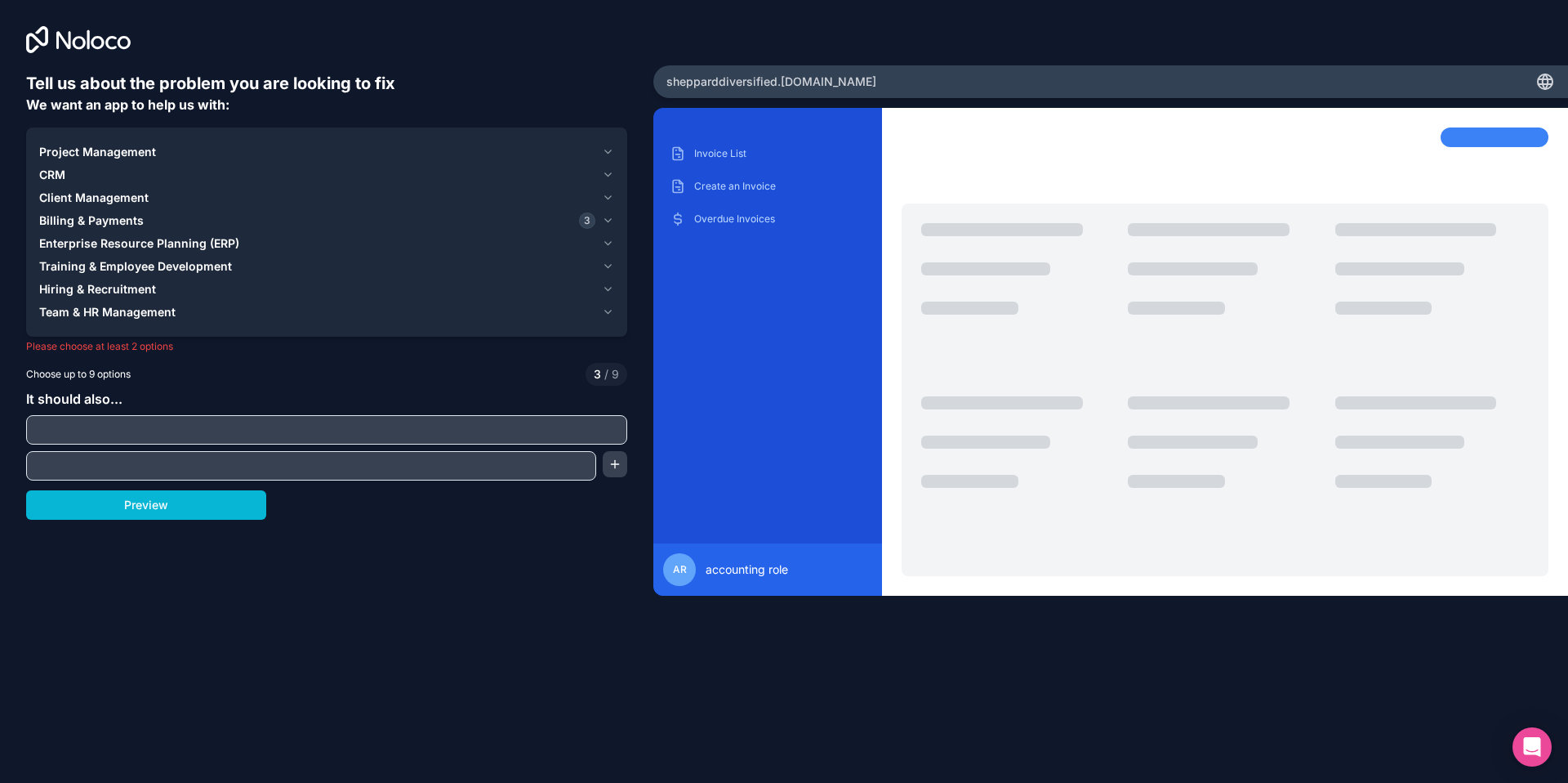
click at [621, 436] on input "text" at bounding box center [326, 430] width 593 height 23
click at [307, 385] on div "Tell us about the problem you are looking to fix We want an app to help us with…" at bounding box center [326, 349] width 601 height 554
click at [611, 198] on icon "button" at bounding box center [607, 197] width 12 height 13
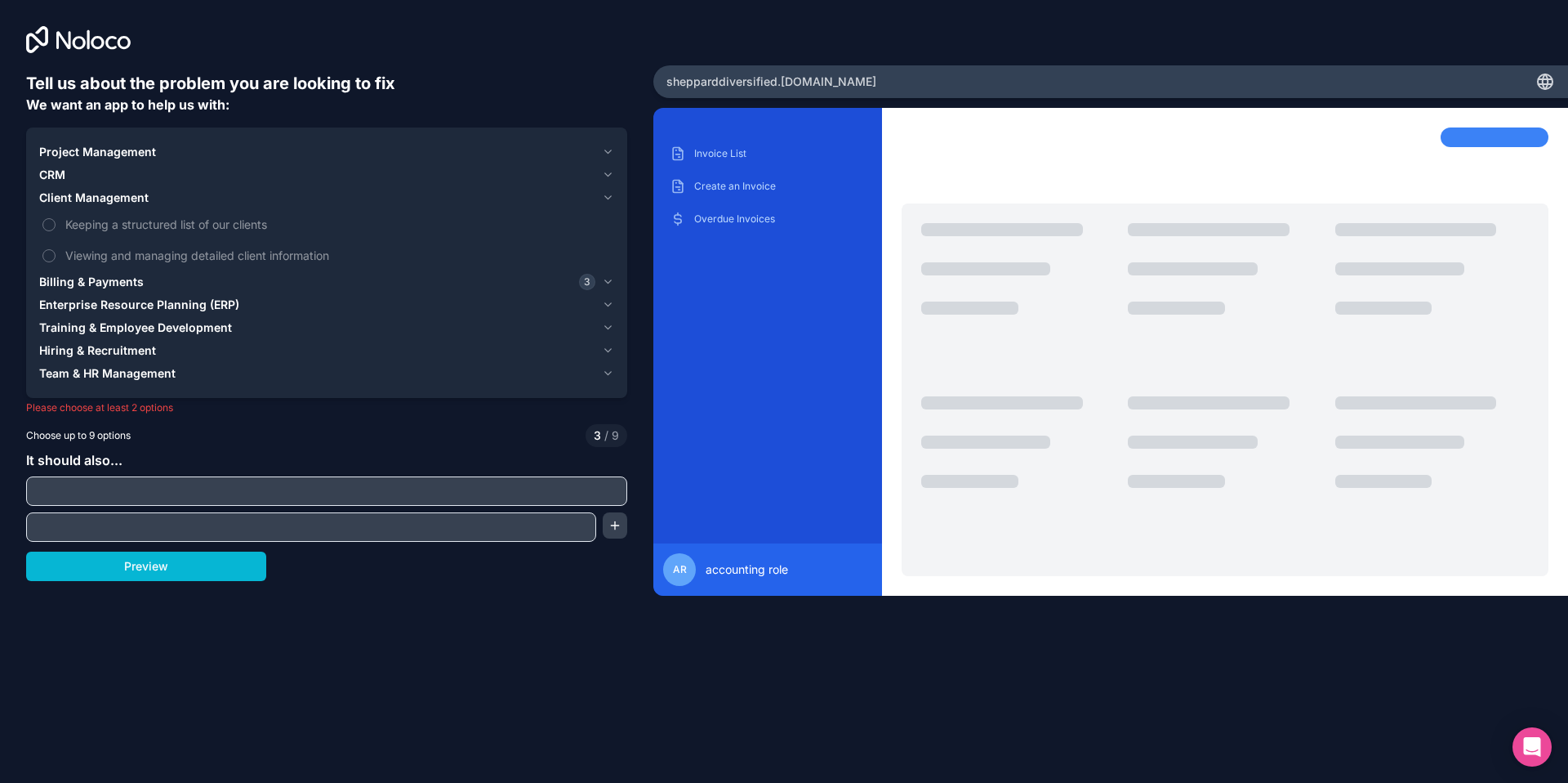
click at [606, 200] on icon "button" at bounding box center [607, 197] width 12 height 13
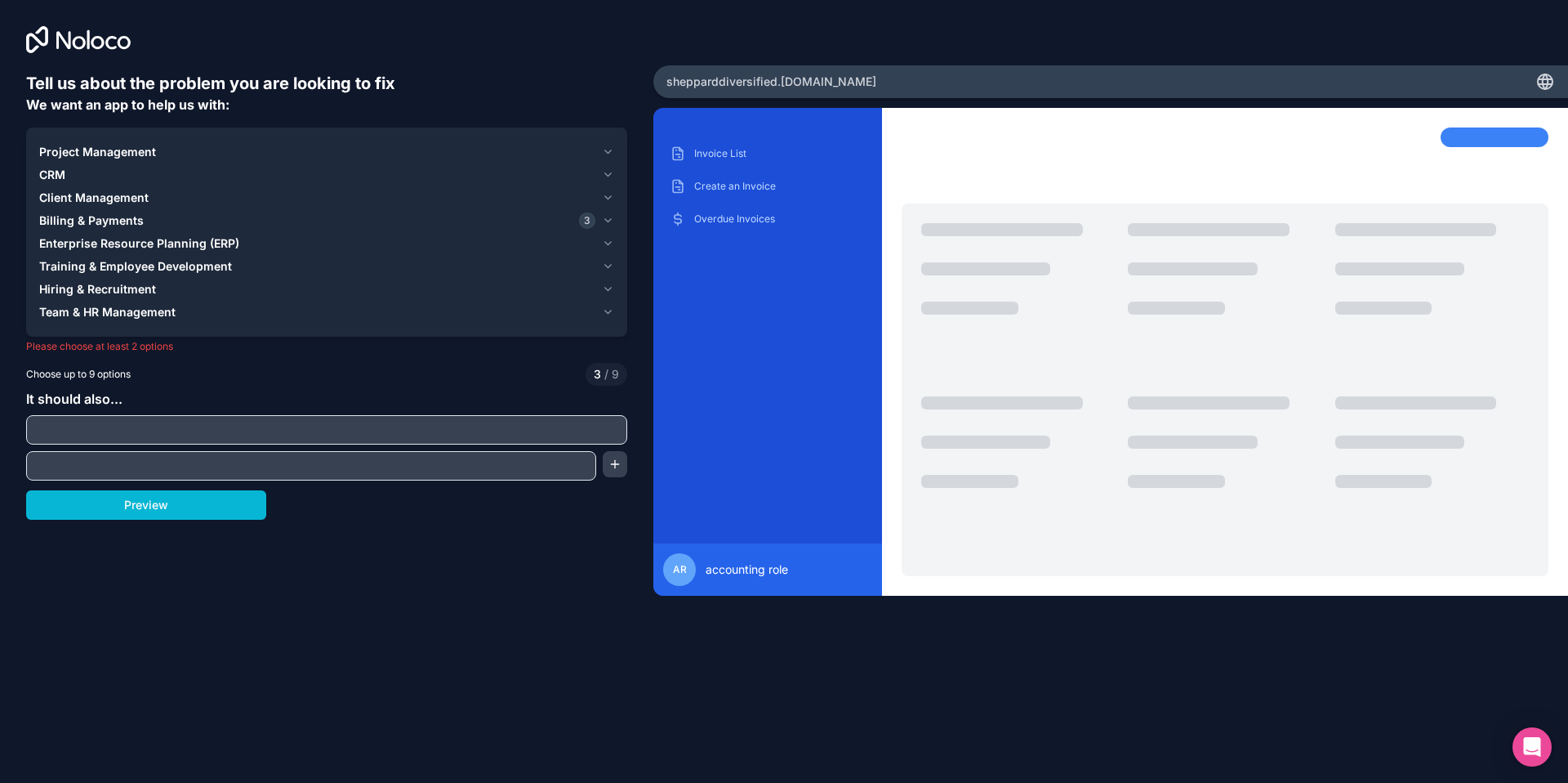
click at [604, 177] on icon "button" at bounding box center [607, 174] width 12 height 13
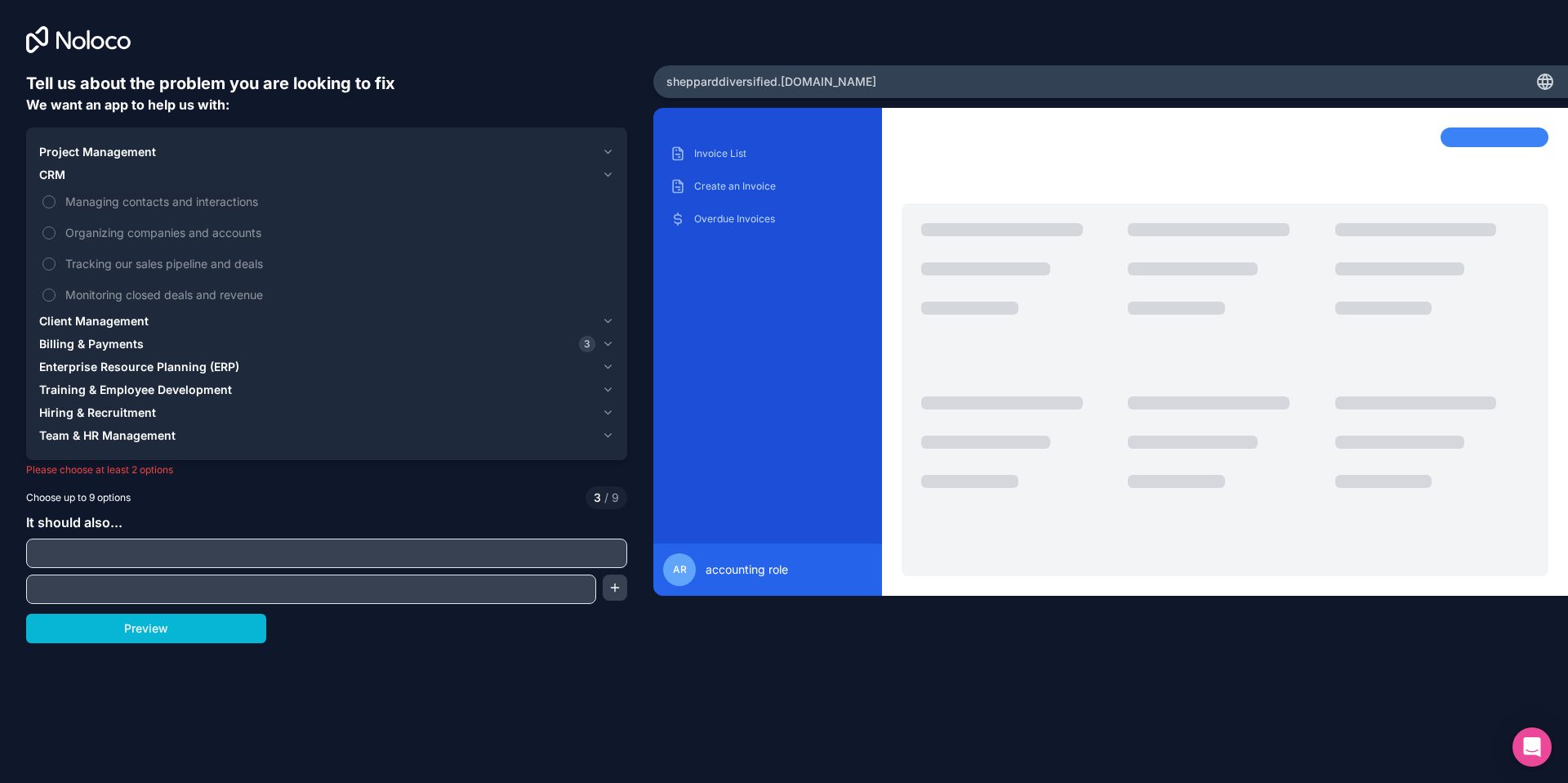
click at [604, 178] on icon "button" at bounding box center [607, 174] width 12 height 13
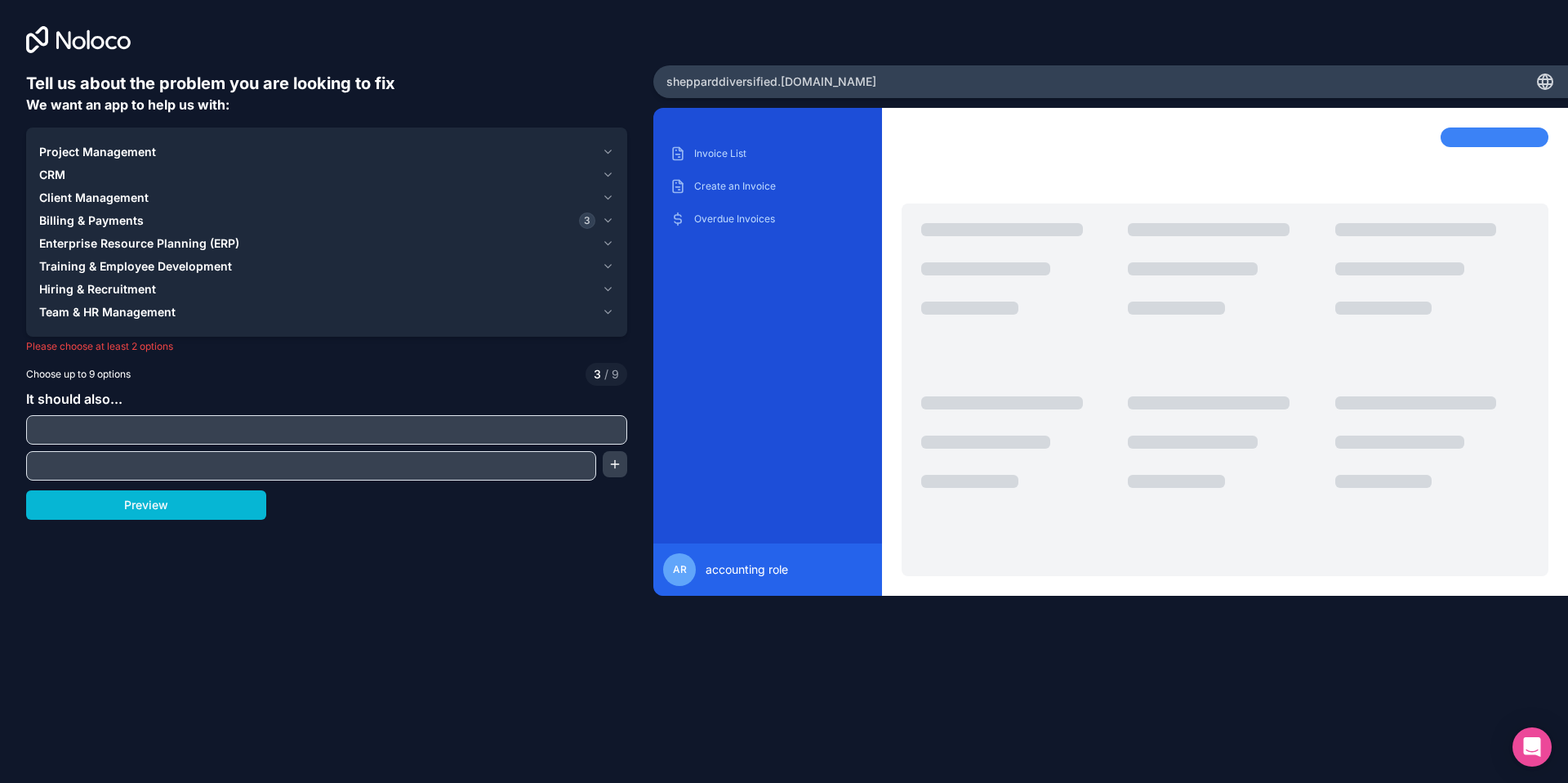
click at [606, 246] on icon "button" at bounding box center [607, 243] width 12 height 13
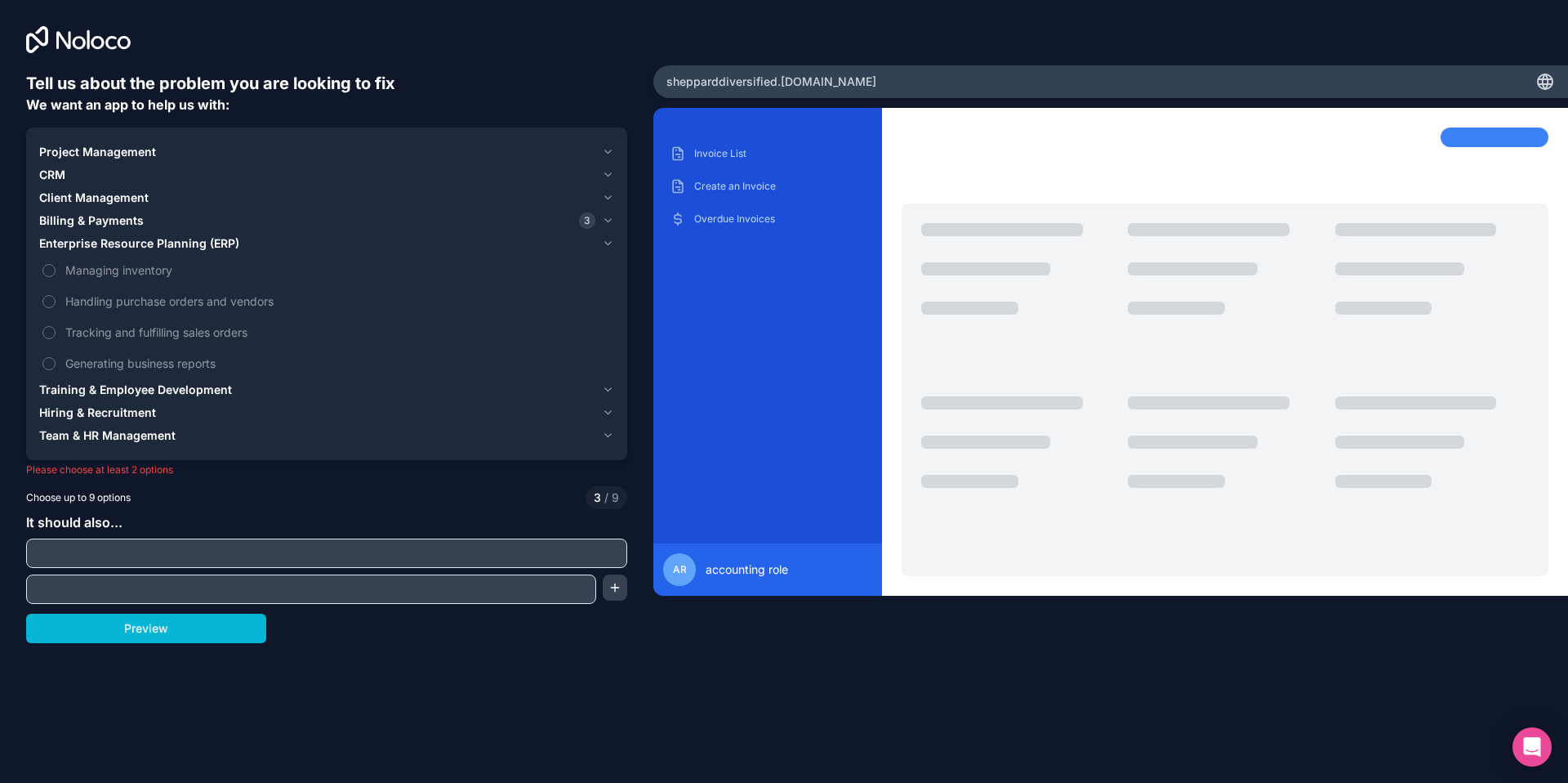
click at [606, 246] on icon "button" at bounding box center [607, 243] width 12 height 13
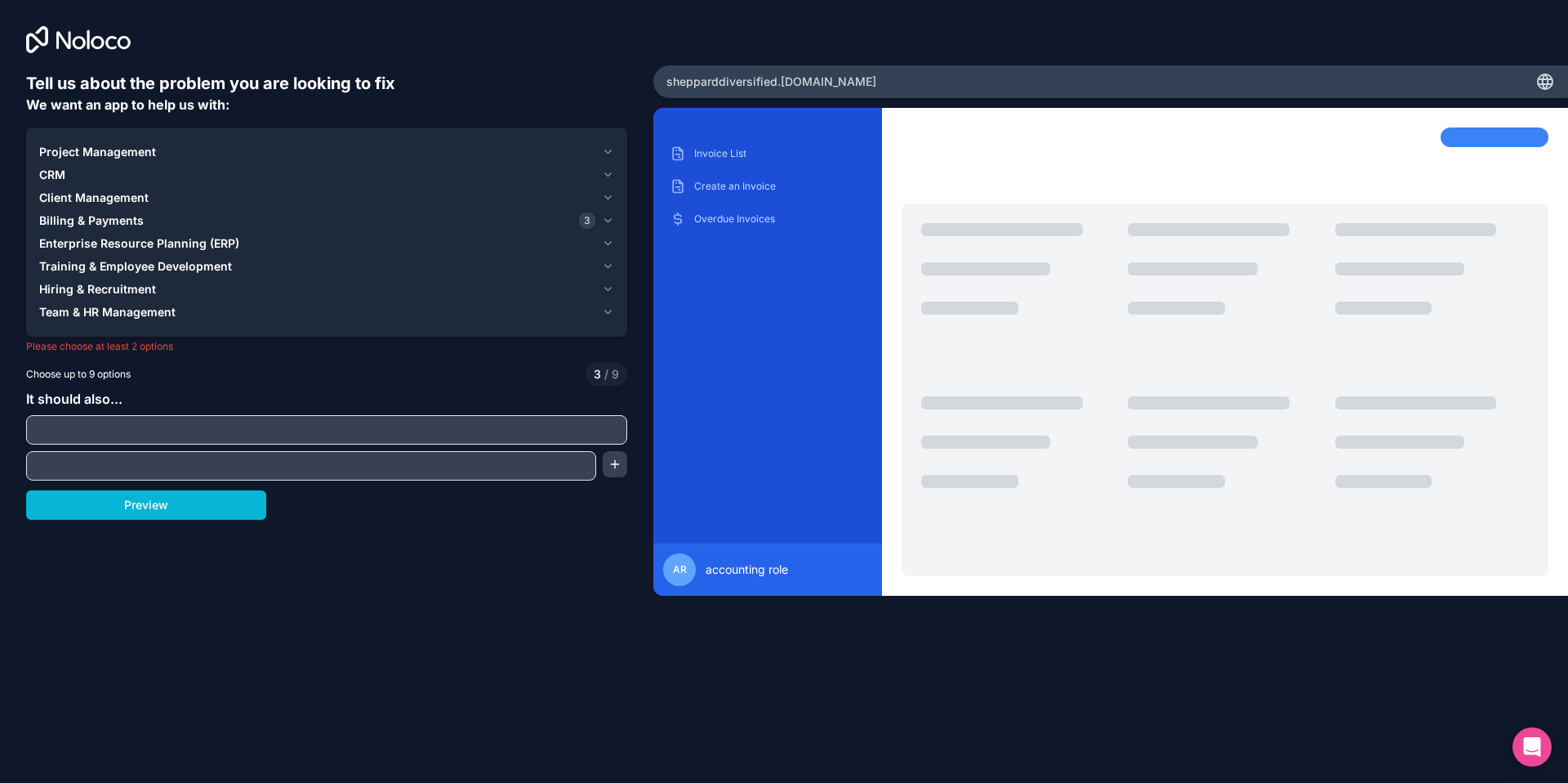
click at [609, 214] on icon "button" at bounding box center [607, 220] width 12 height 13
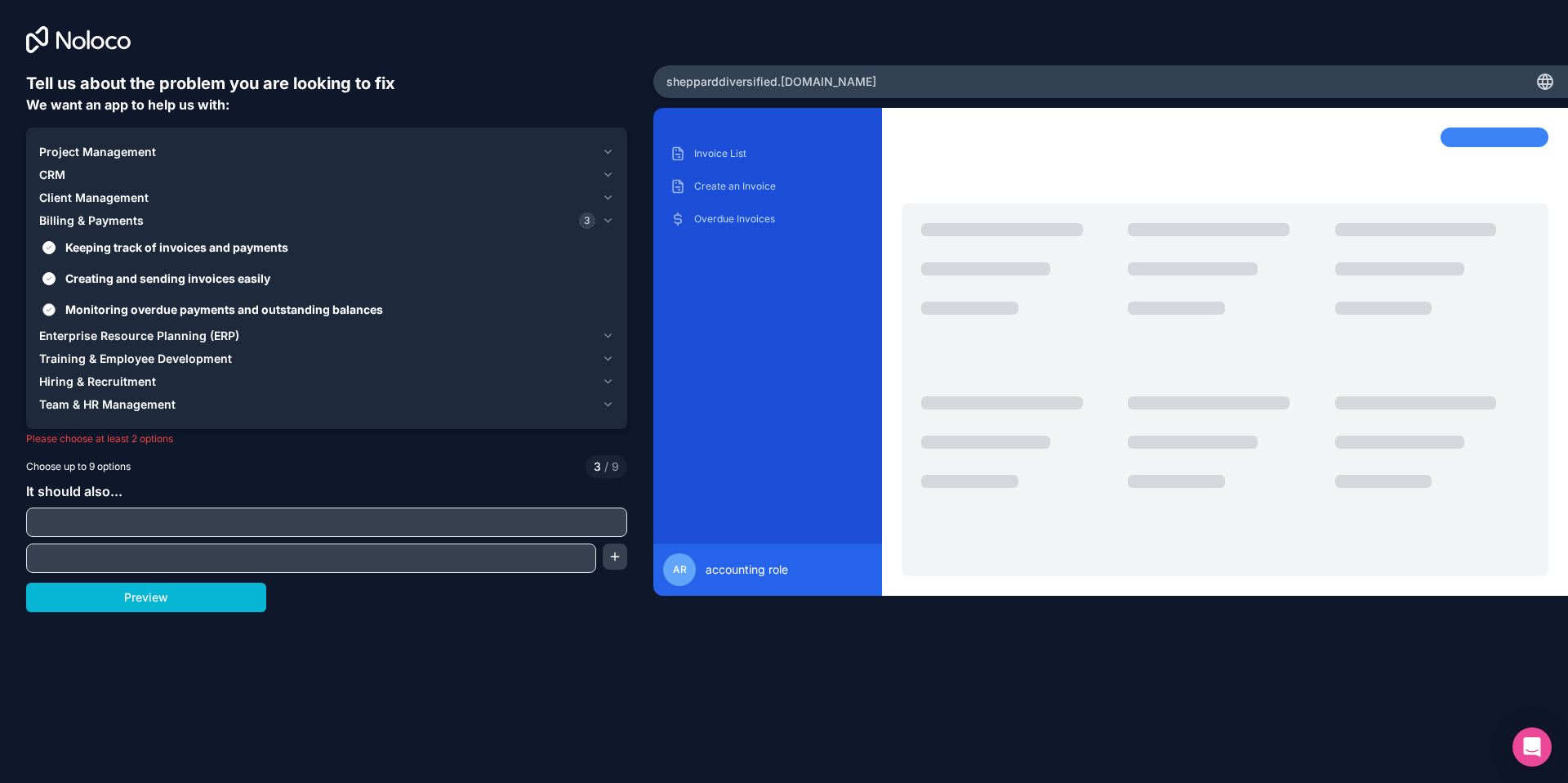
click at [58, 307] on label "Monitoring overdue payments and outstanding balances" at bounding box center [326, 309] width 575 height 31
click at [55, 307] on button "Monitoring overdue payments and outstanding balances" at bounding box center [48, 309] width 13 height 13
click at [46, 278] on button "Creating and sending invoices easily" at bounding box center [48, 278] width 13 height 13
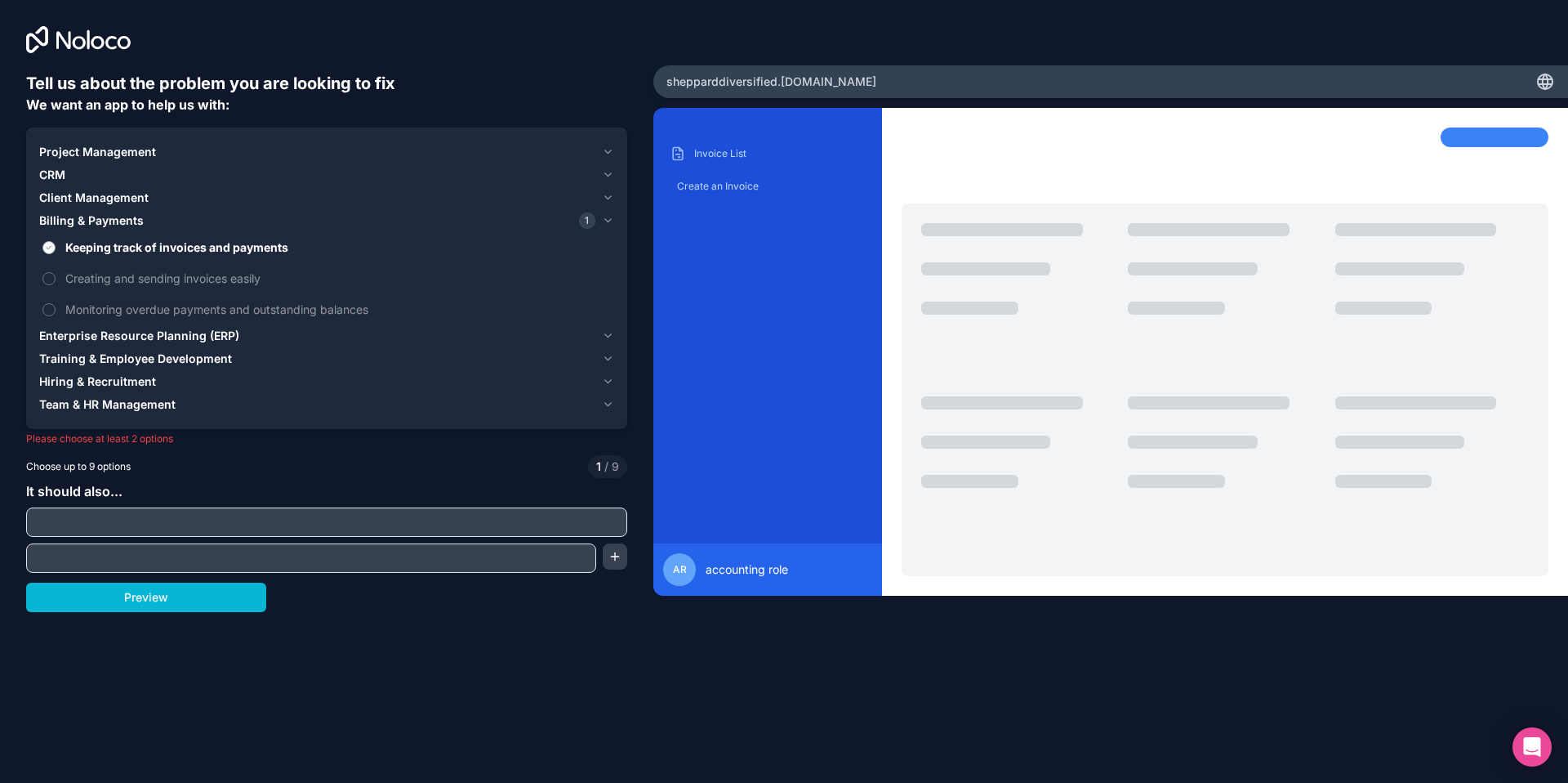
click at [48, 244] on button "Keeping track of invoices and payments" at bounding box center [48, 247] width 13 height 13
click at [608, 221] on icon "button" at bounding box center [607, 220] width 7 height 3
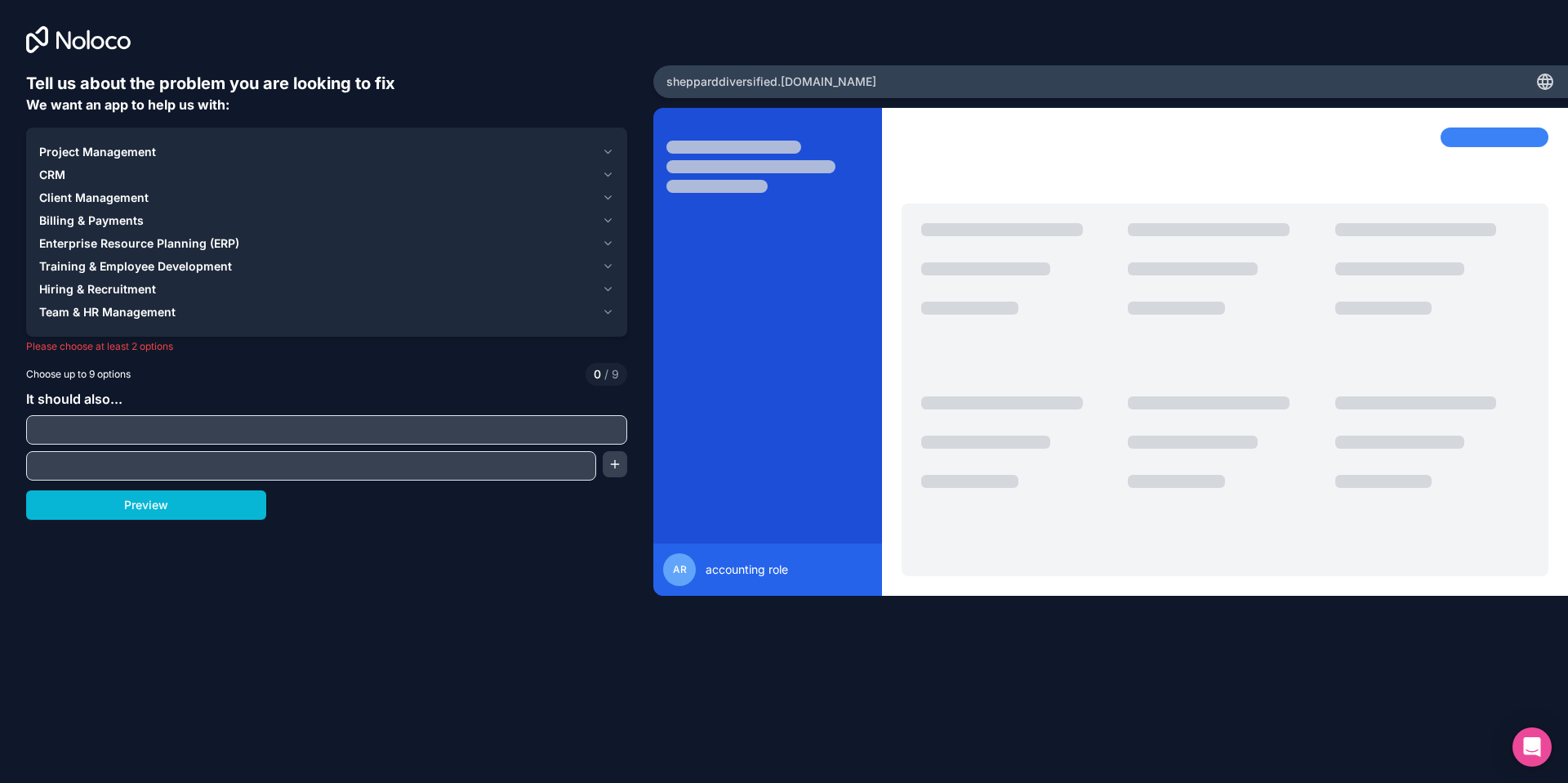
click at [248, 432] on input "text" at bounding box center [326, 430] width 593 height 23
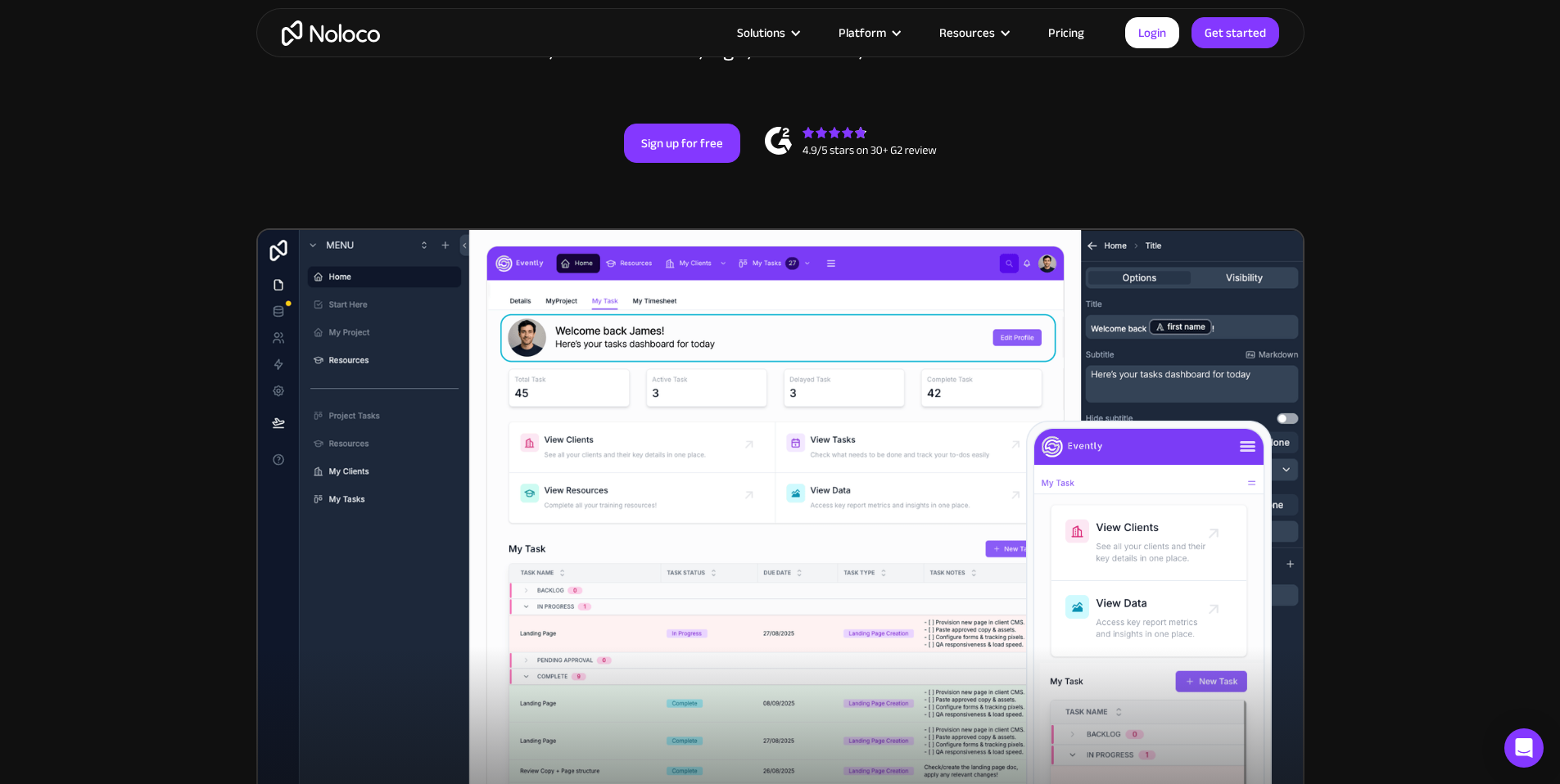
scroll to position [293, 0]
